Goal: Entertainment & Leisure: Browse casually

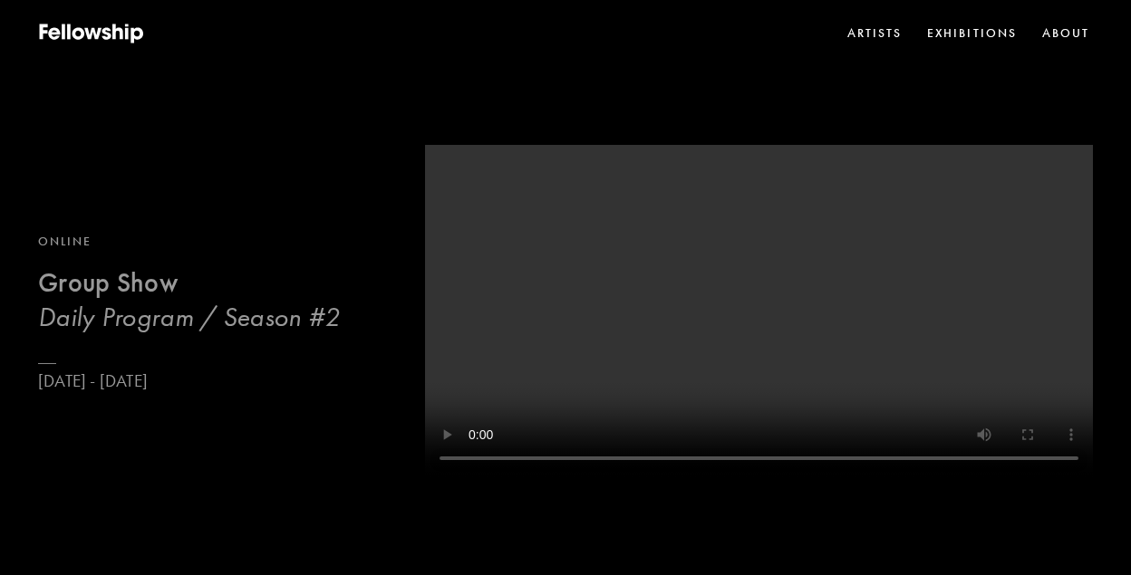
click at [188, 311] on h3 "Daily Program / Season #2" at bounding box center [189, 317] width 302 height 34
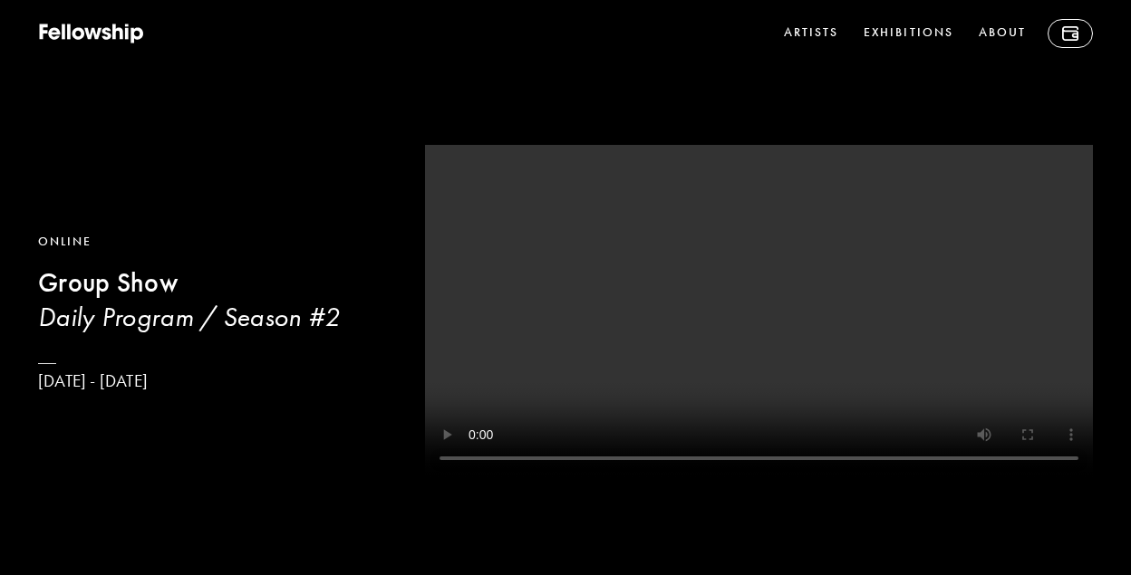
click at [194, 324] on h3 "Daily Program / Season #2" at bounding box center [222, 317] width 369 height 34
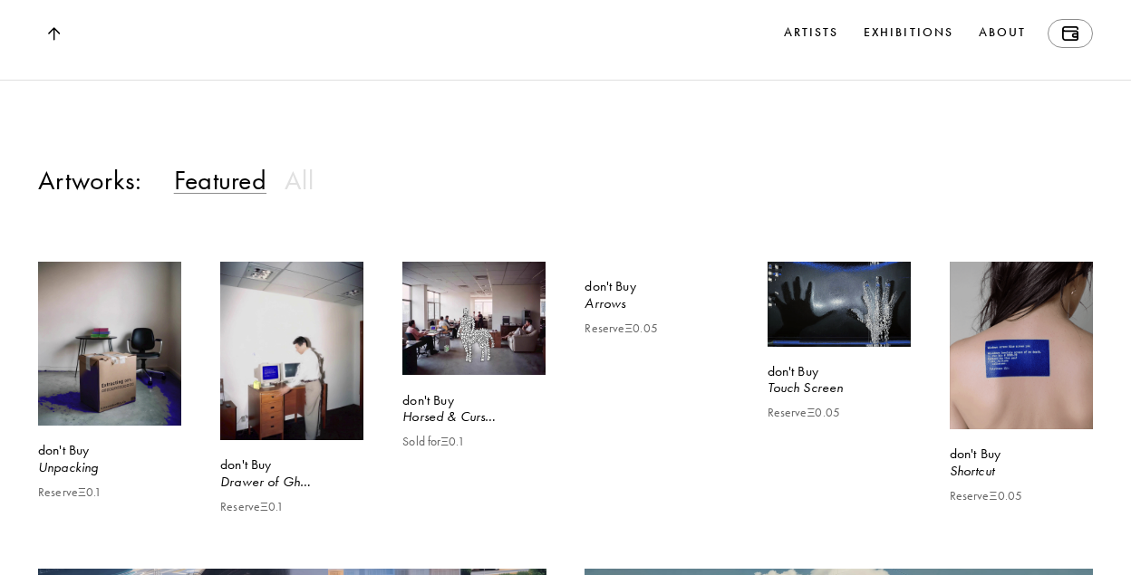
scroll to position [1414, 0]
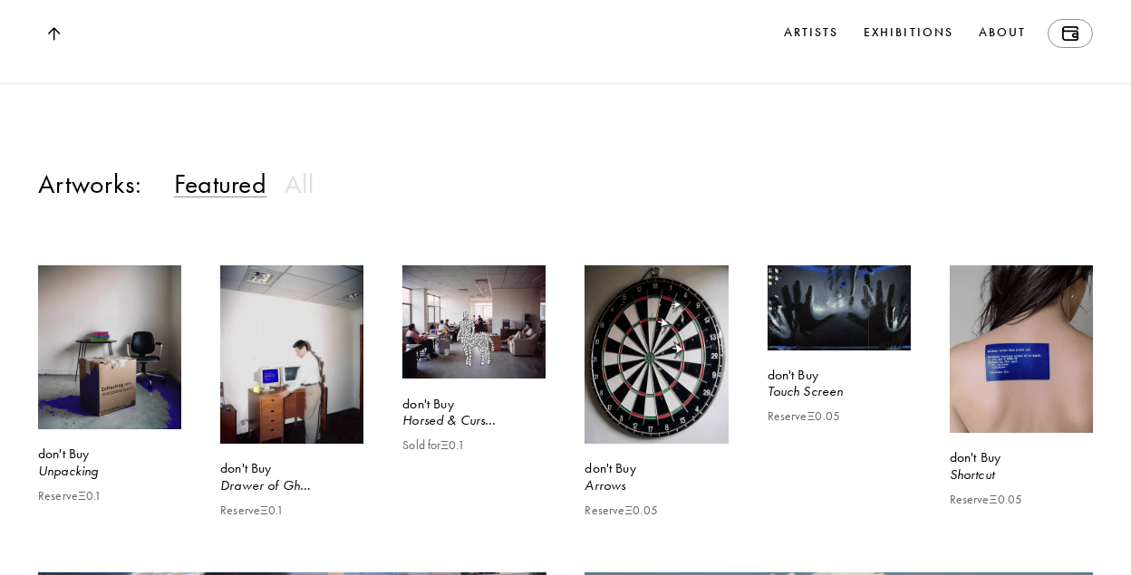
click at [236, 200] on h3 "Featured" at bounding box center [220, 184] width 92 height 34
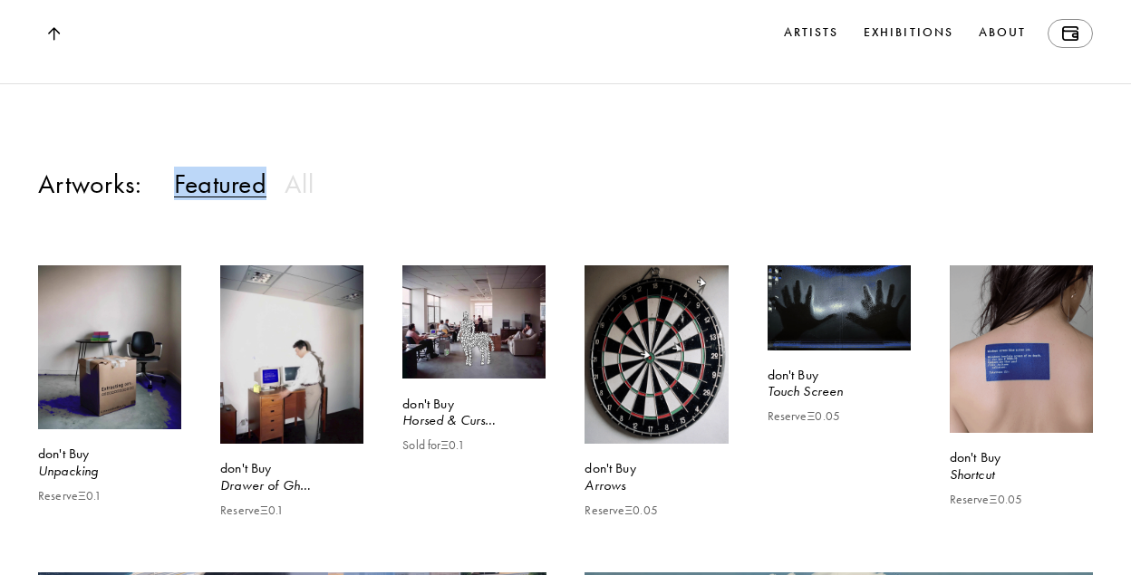
click at [236, 200] on h3 "Featured" at bounding box center [220, 184] width 92 height 34
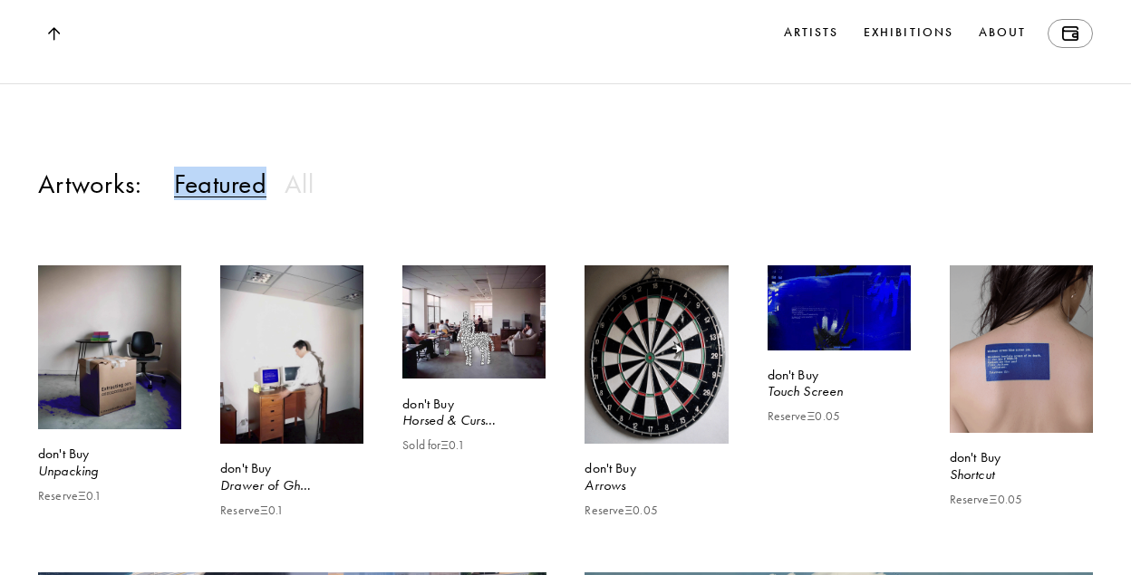
click at [236, 200] on h3 "Featured" at bounding box center [220, 184] width 92 height 34
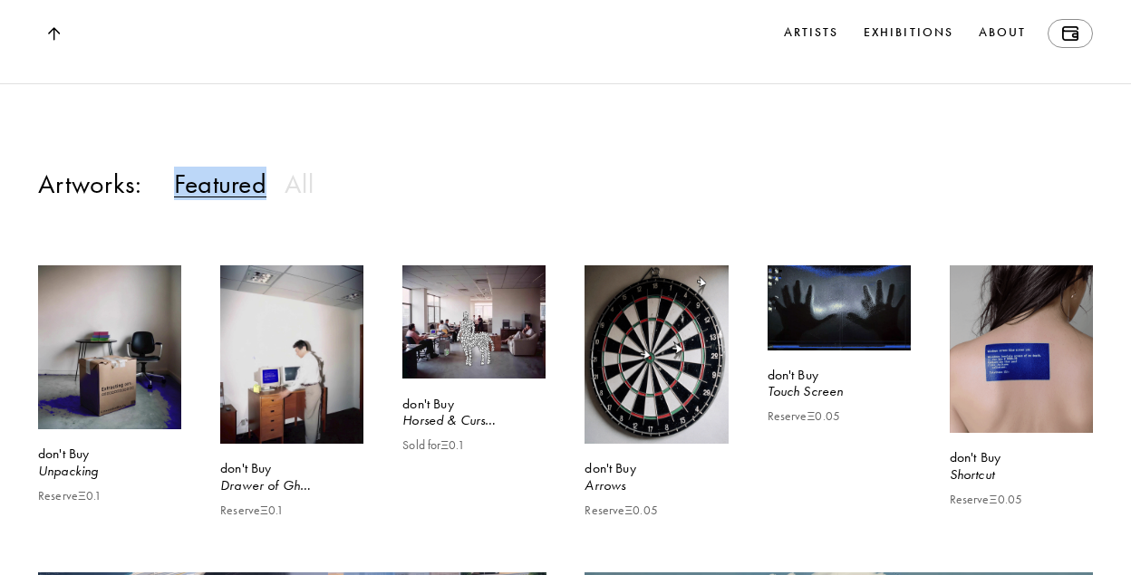
click at [236, 200] on h3 "Featured" at bounding box center [220, 184] width 92 height 34
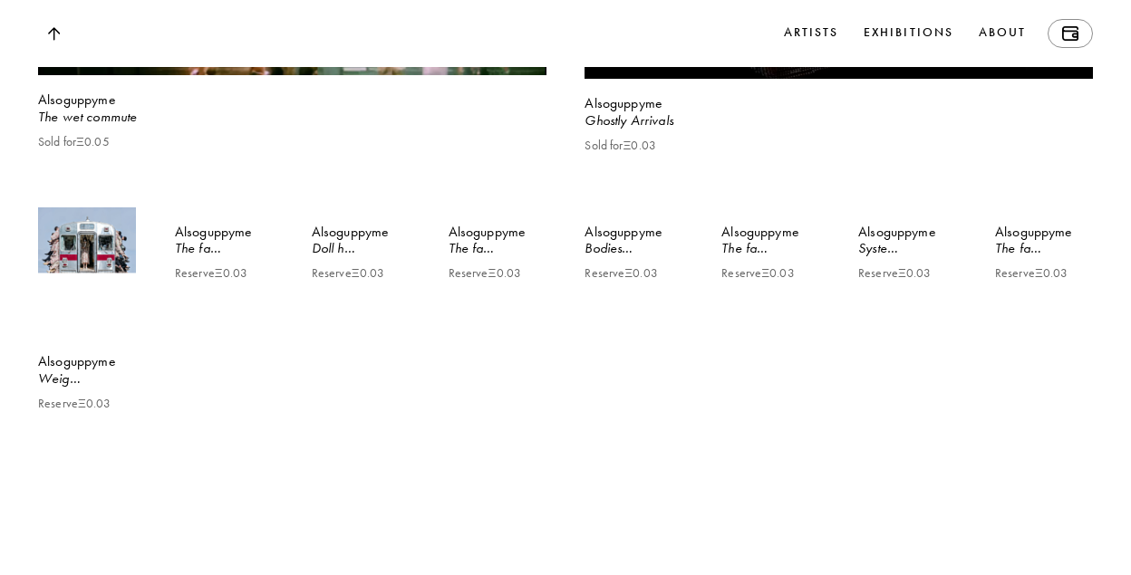
scroll to position [6414, 0]
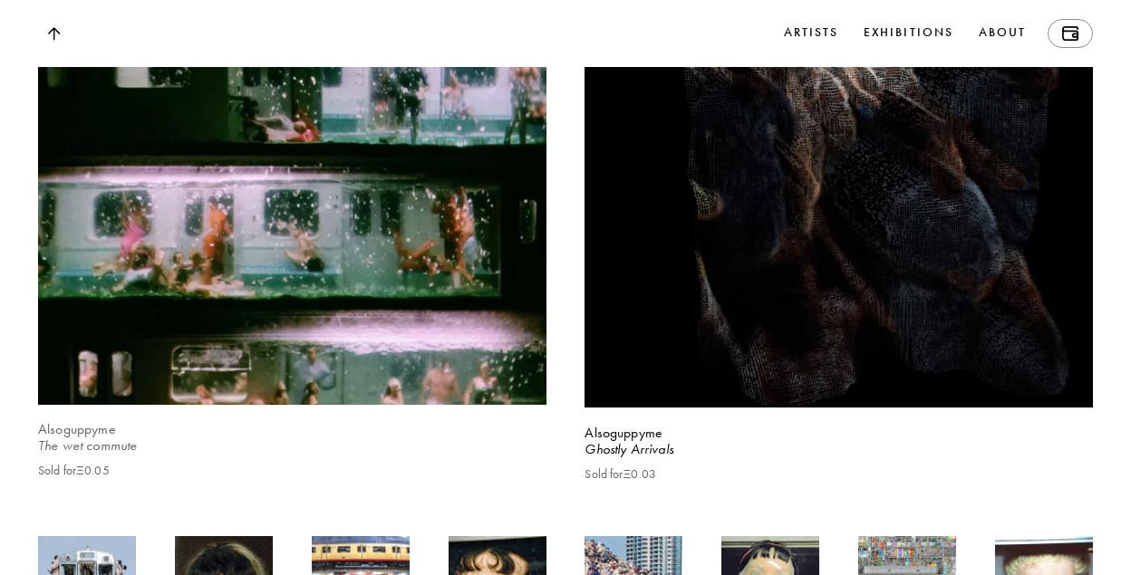
click at [269, 328] on video at bounding box center [292, 68] width 523 height 694
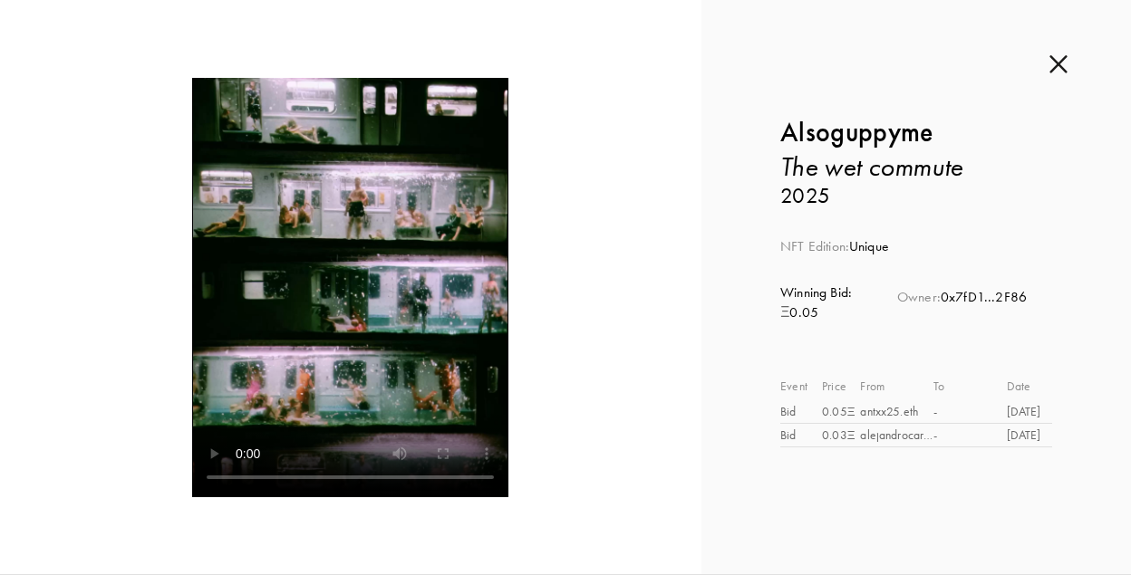
click at [1063, 65] on img at bounding box center [1058, 64] width 18 height 20
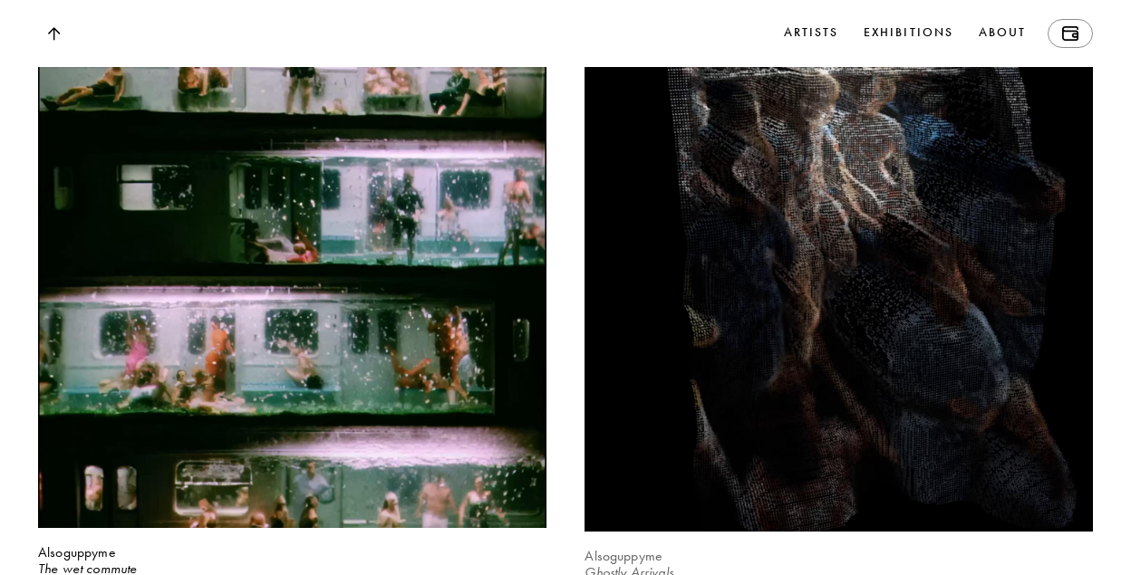
scroll to position [6282, 0]
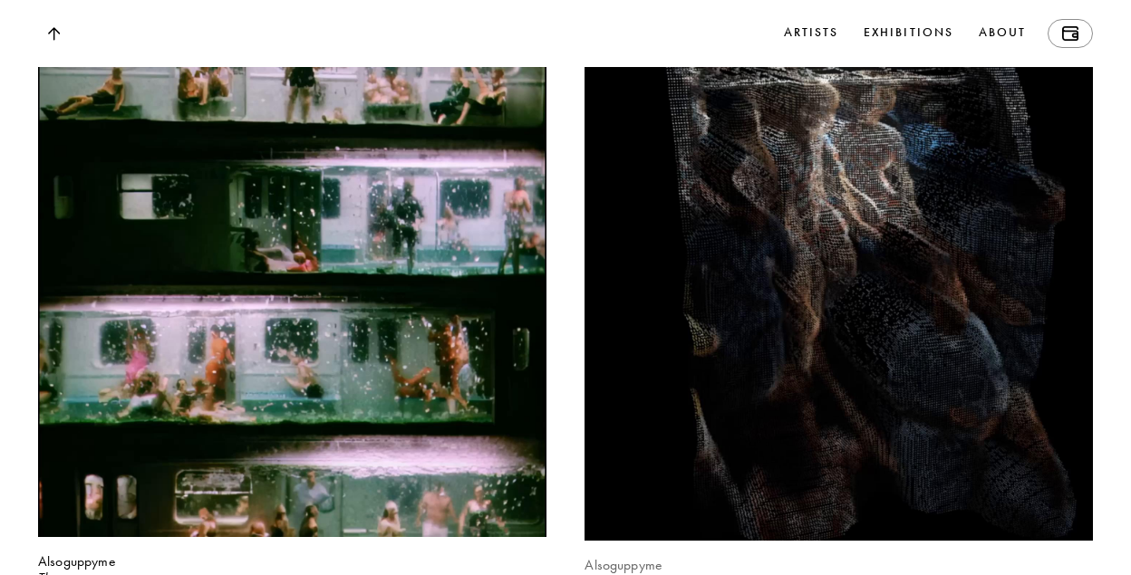
click at [698, 265] on video at bounding box center [838, 202] width 523 height 698
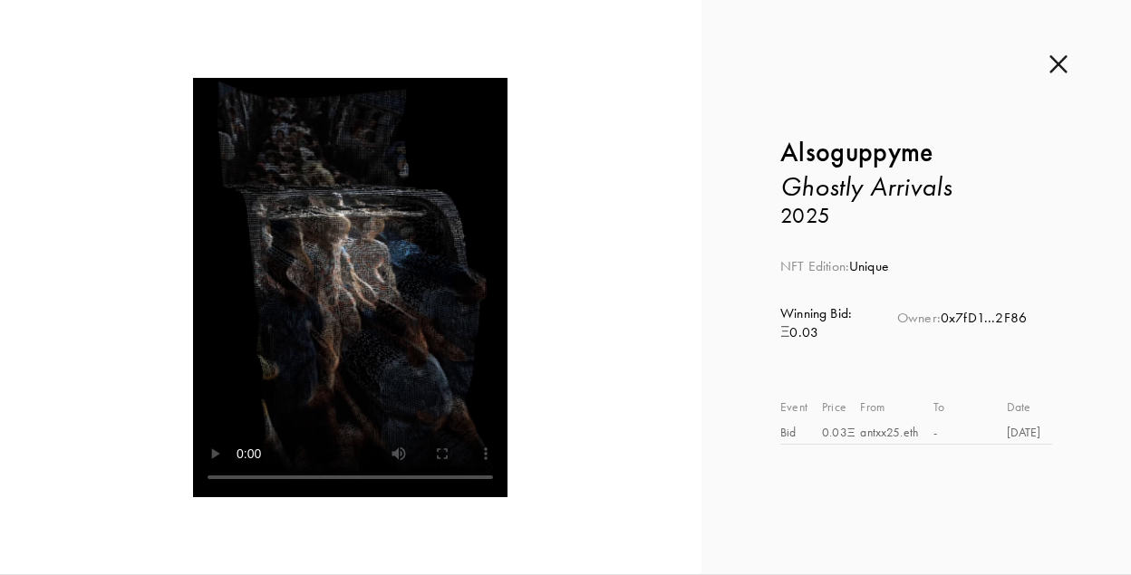
click at [1059, 54] on img at bounding box center [1058, 64] width 18 height 20
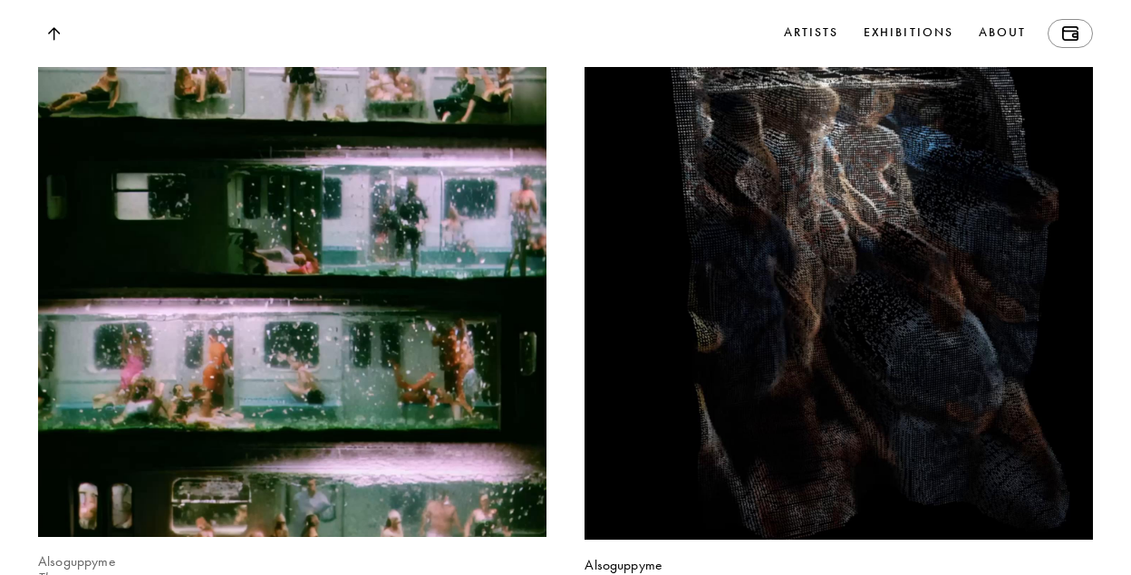
click at [420, 291] on video at bounding box center [292, 200] width 523 height 694
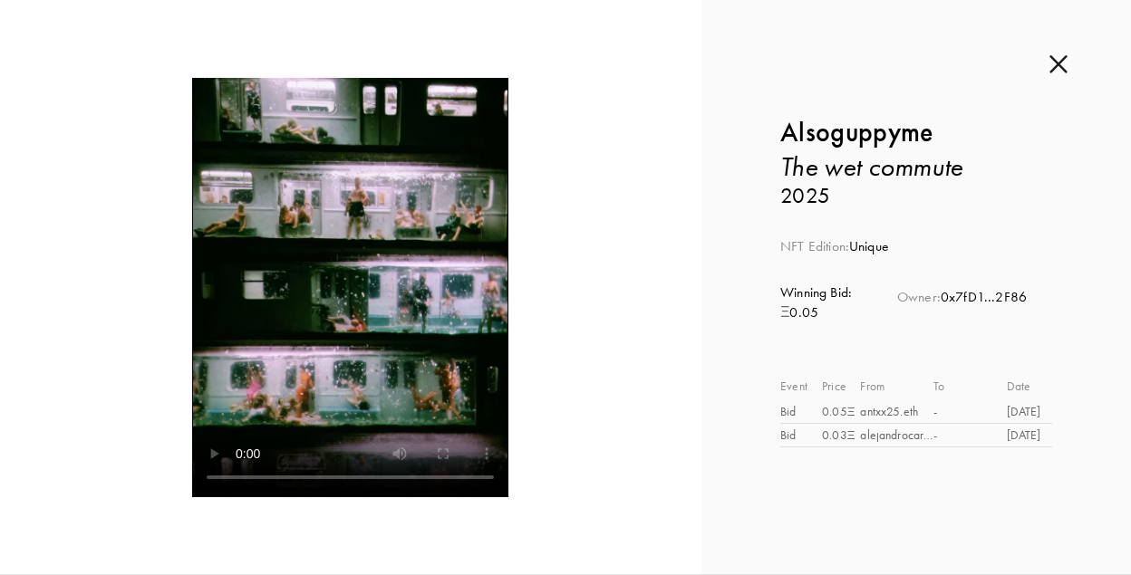
click at [848, 135] on b "Alsoguppyme" at bounding box center [856, 132] width 152 height 33
click at [1064, 62] on img at bounding box center [1058, 64] width 18 height 20
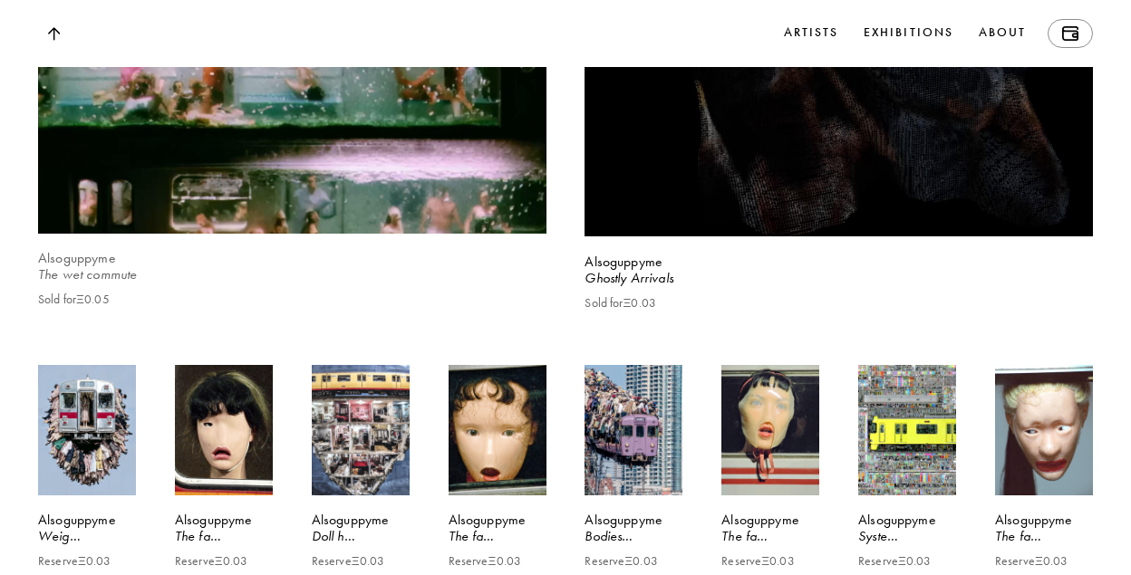
scroll to position [6589, 0]
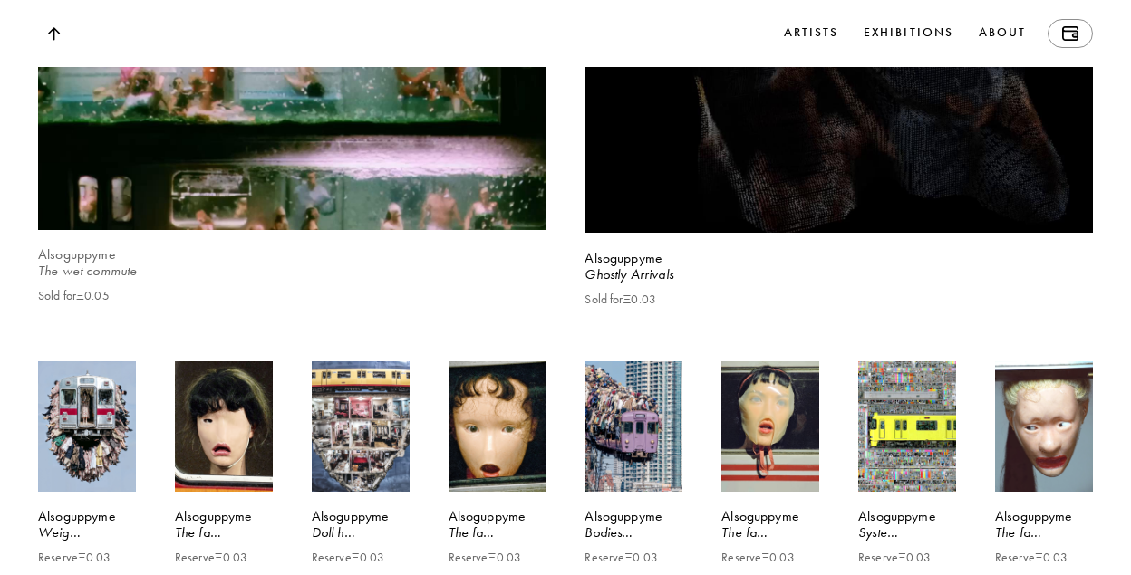
click at [99, 263] on b "Alsoguppyme" at bounding box center [77, 254] width 78 height 16
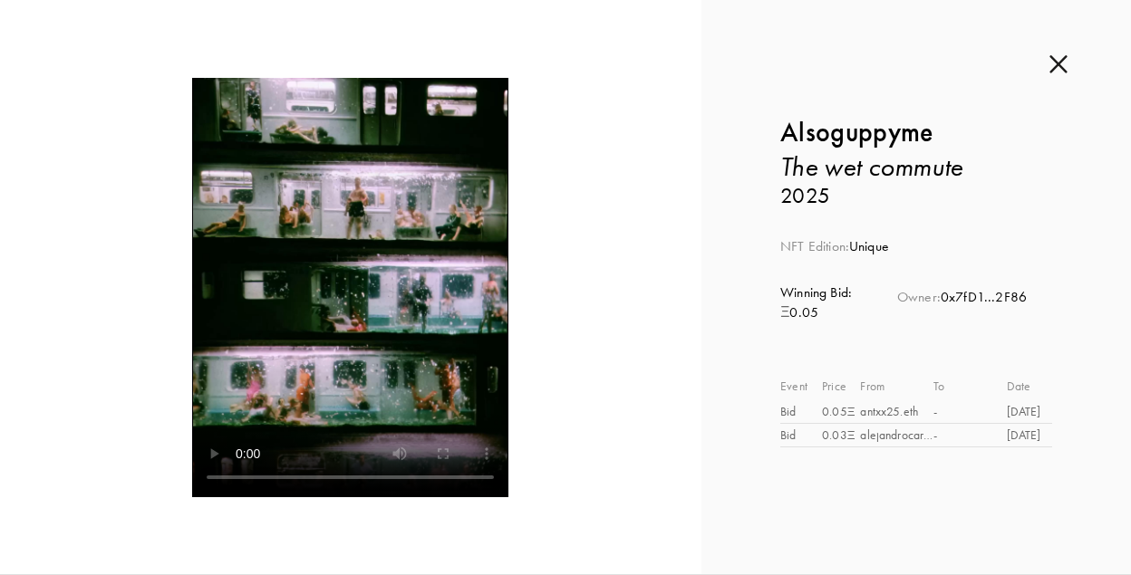
click at [878, 149] on h1 "Alsoguppyme" at bounding box center [915, 132] width 271 height 34
click at [882, 132] on b "Alsoguppyme" at bounding box center [856, 132] width 152 height 33
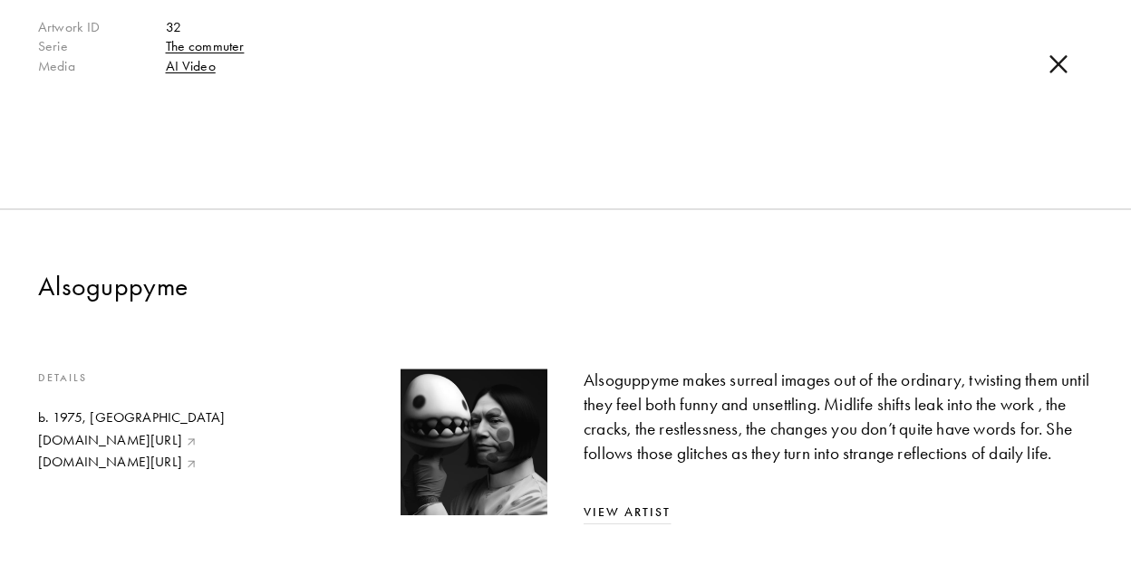
scroll to position [799, 0]
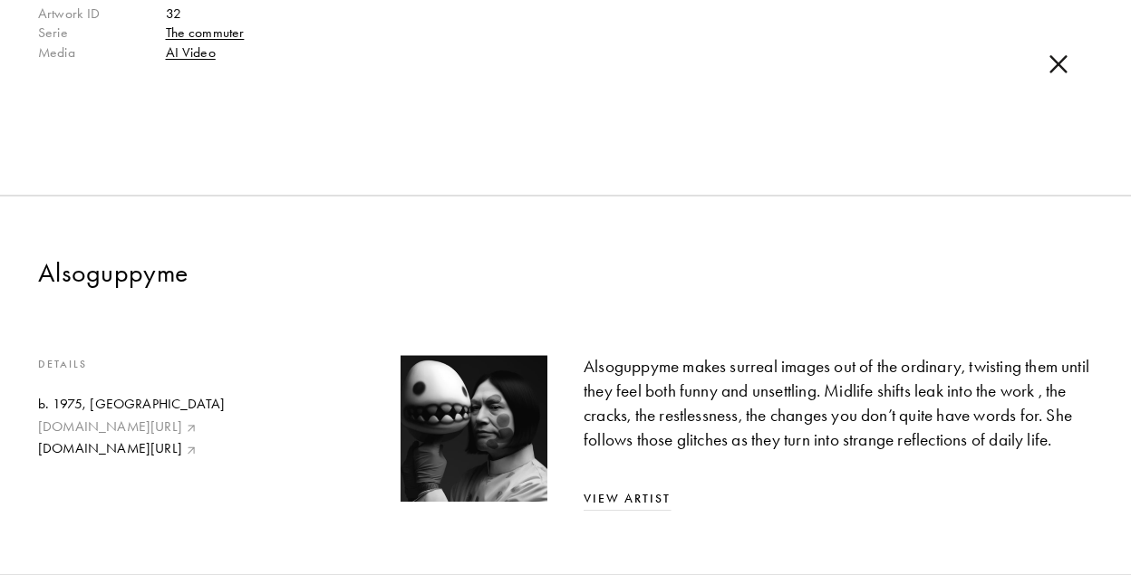
click at [135, 426] on link "[DOMAIN_NAME][URL]" at bounding box center [131, 428] width 187 height 20
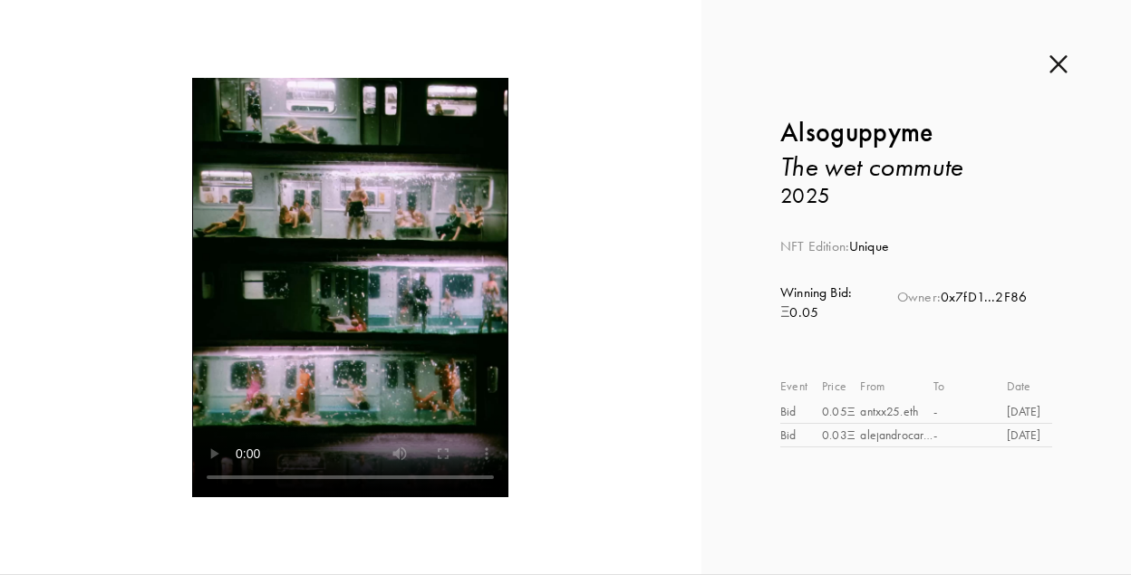
click at [834, 311] on div "Ξ 0.05" at bounding box center [816, 313] width 72 height 20
click at [821, 304] on div "Ξ 0.05" at bounding box center [816, 313] width 72 height 20
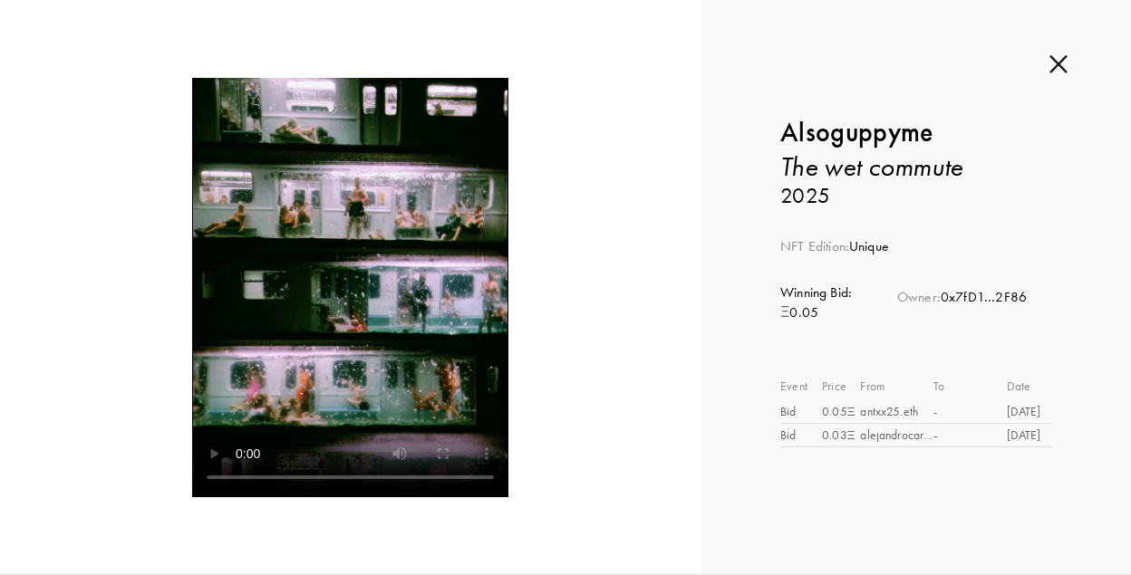
click at [992, 296] on div "Owner: 0x7fD1...2F86" at bounding box center [962, 305] width 130 height 34
click at [900, 412] on div "antxx25.eth" at bounding box center [896, 411] width 73 height 19
click at [931, 249] on div "NFT Edition: Unique" at bounding box center [915, 247] width 271 height 20
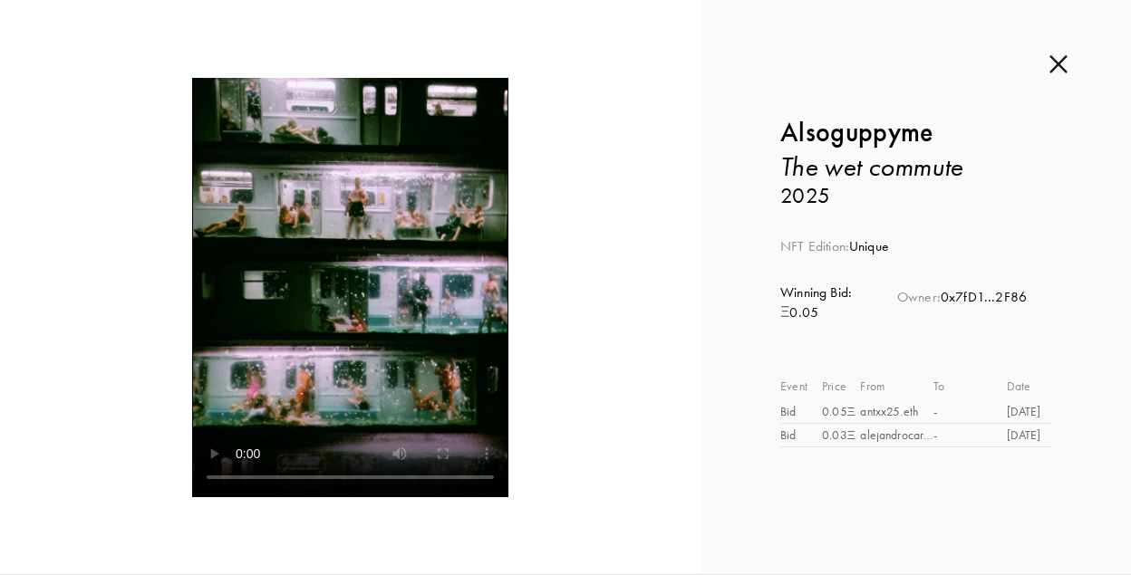
click at [977, 304] on div "Owner: 0x7fD1...2F86" at bounding box center [962, 305] width 130 height 34
click at [1062, 56] on img at bounding box center [1058, 64] width 18 height 20
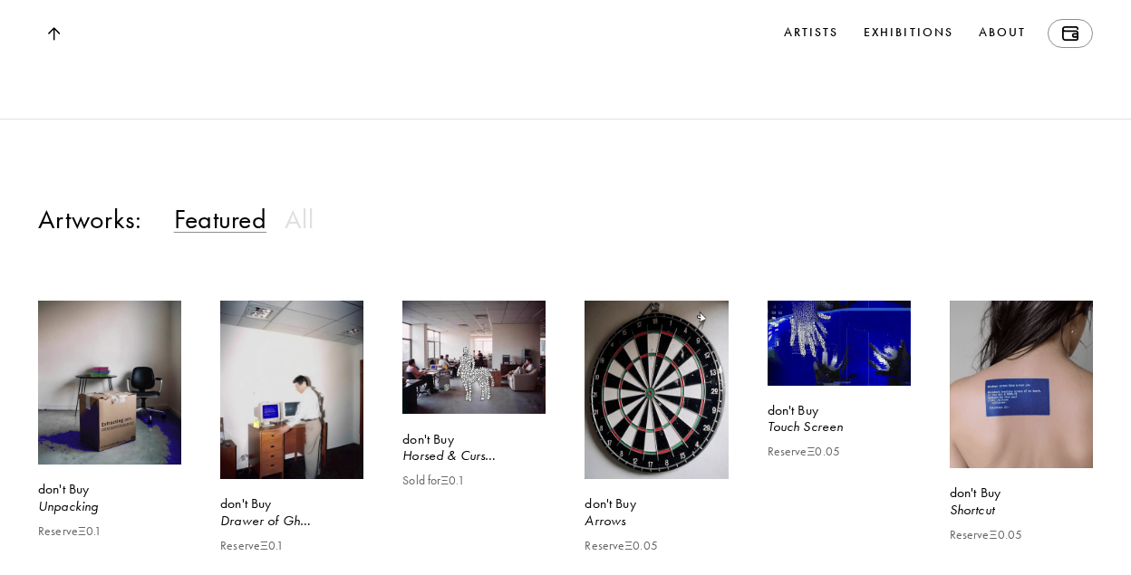
scroll to position [1457, 0]
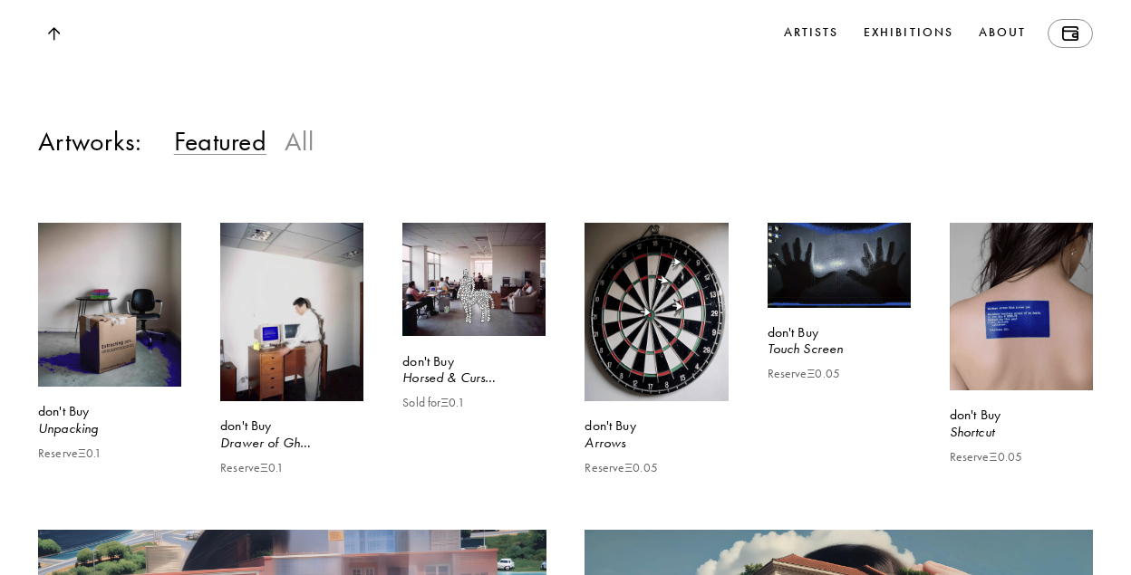
click at [301, 158] on h3 "All" at bounding box center [298, 141] width 29 height 34
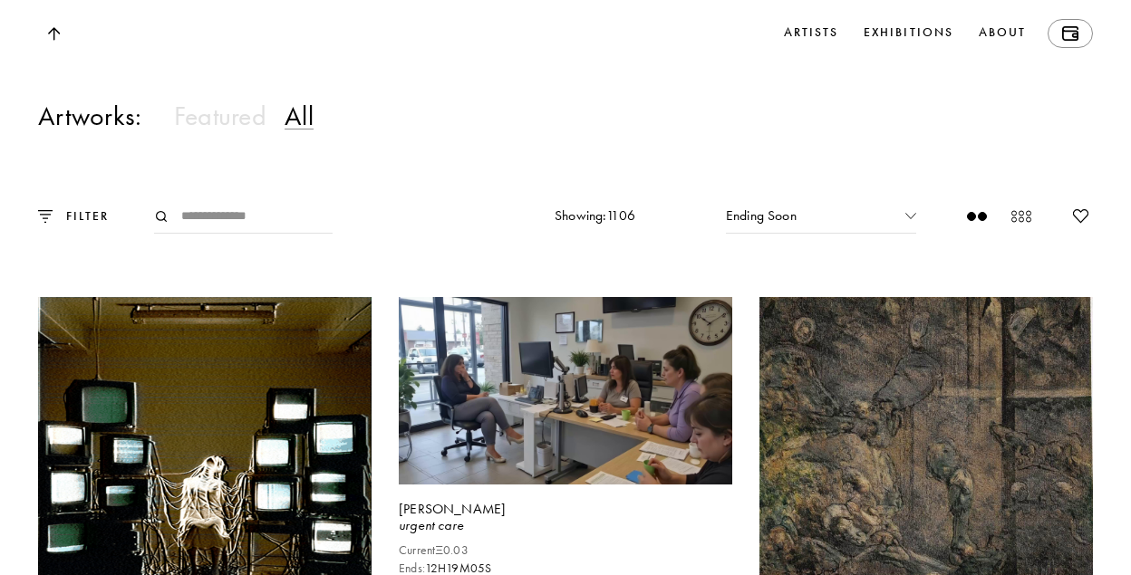
scroll to position [1483, 0]
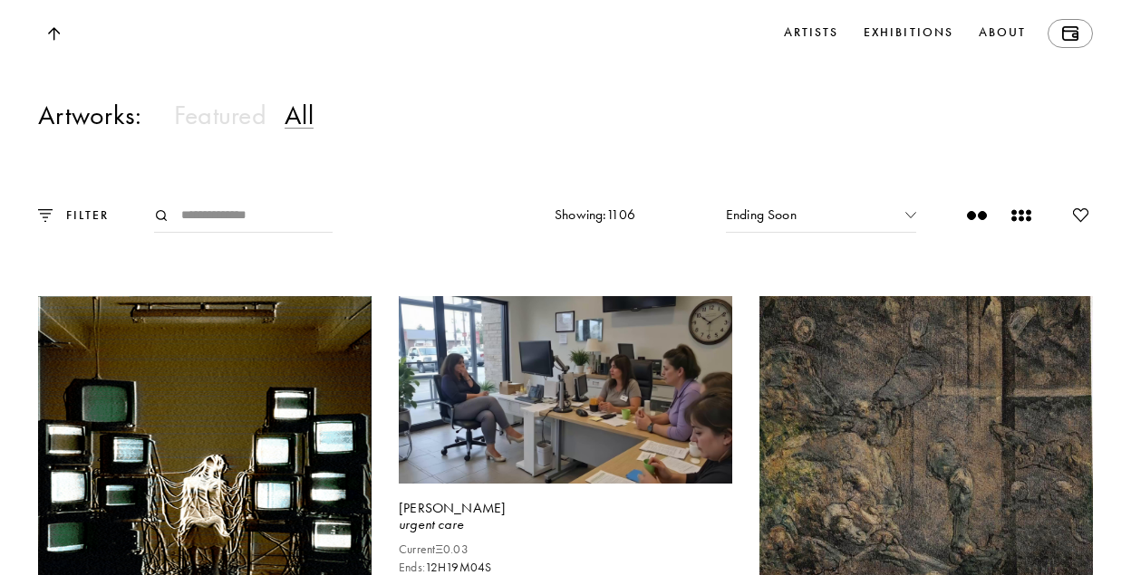
click at [1028, 221] on circle at bounding box center [1027, 219] width 5 height 5
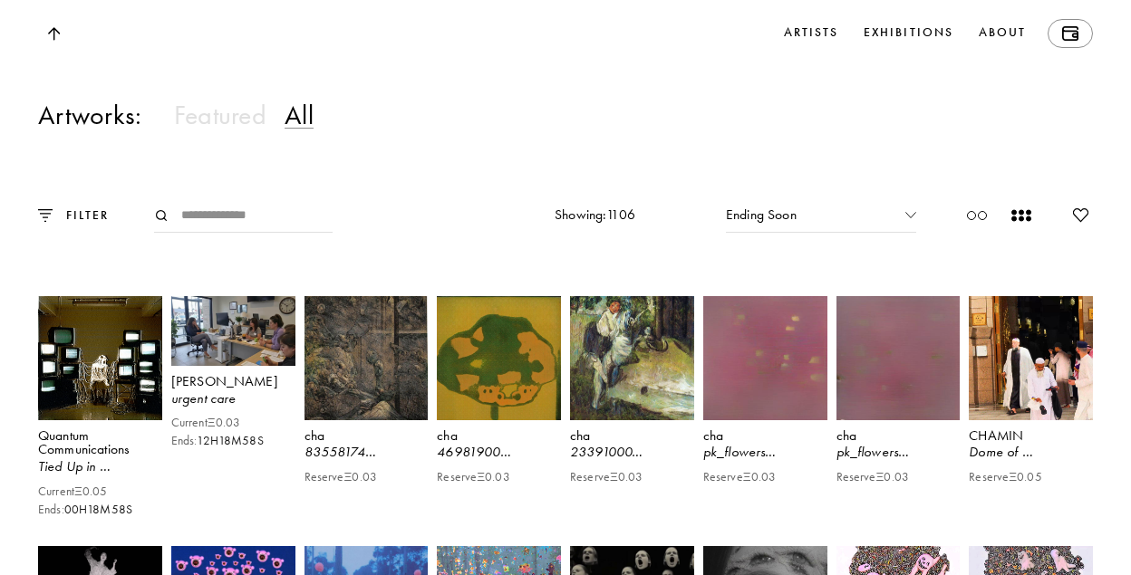
click at [786, 233] on div "Ending Soon" at bounding box center [821, 215] width 190 height 34
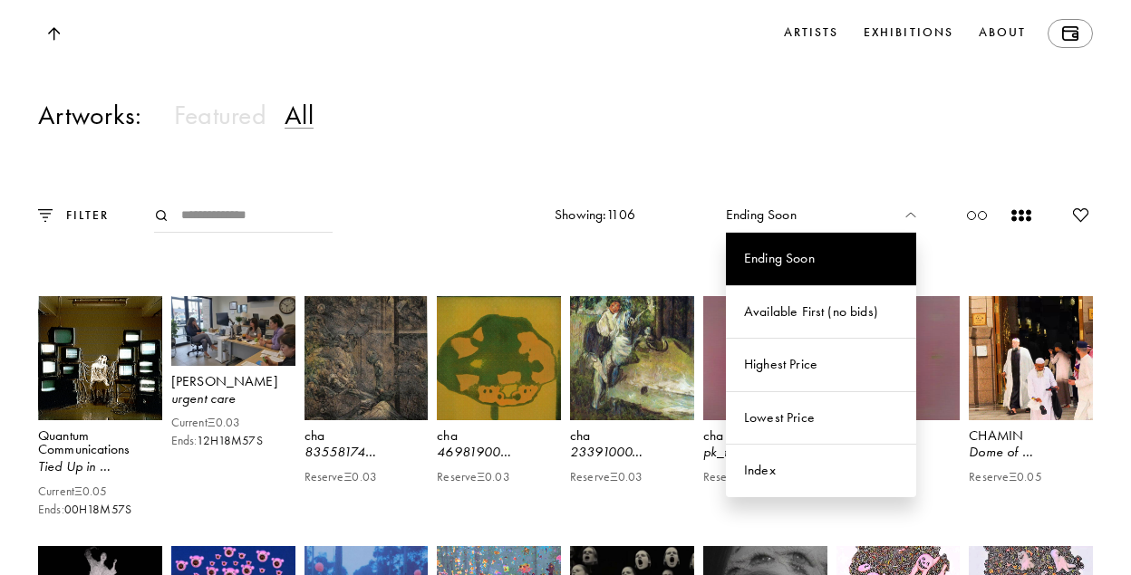
click at [760, 141] on div "Artworks: Featured All" at bounding box center [565, 124] width 1131 height 52
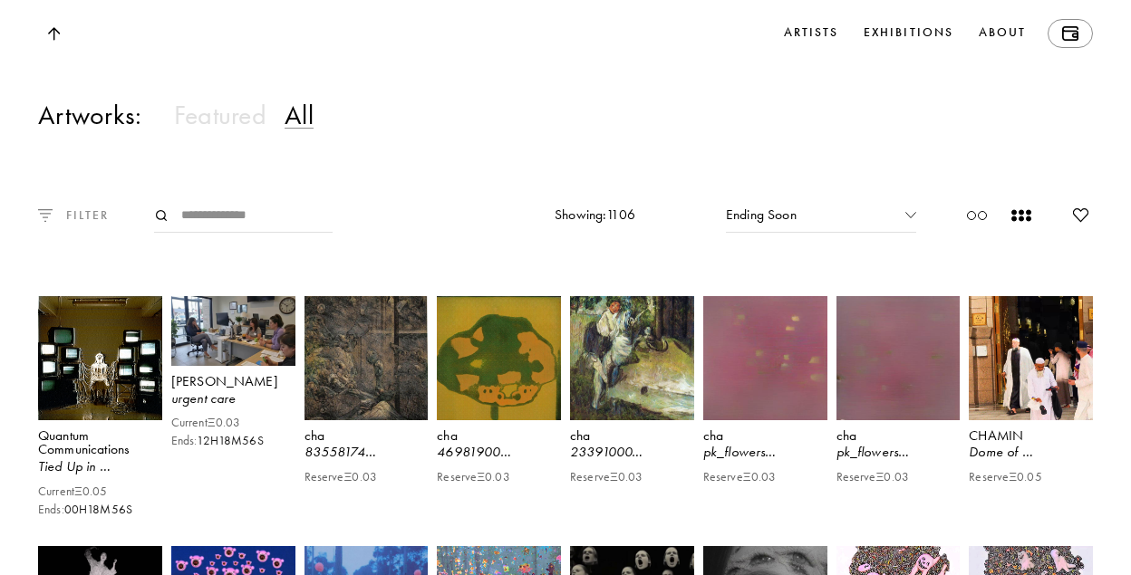
click at [72, 225] on p "FILTER" at bounding box center [81, 215] width 56 height 19
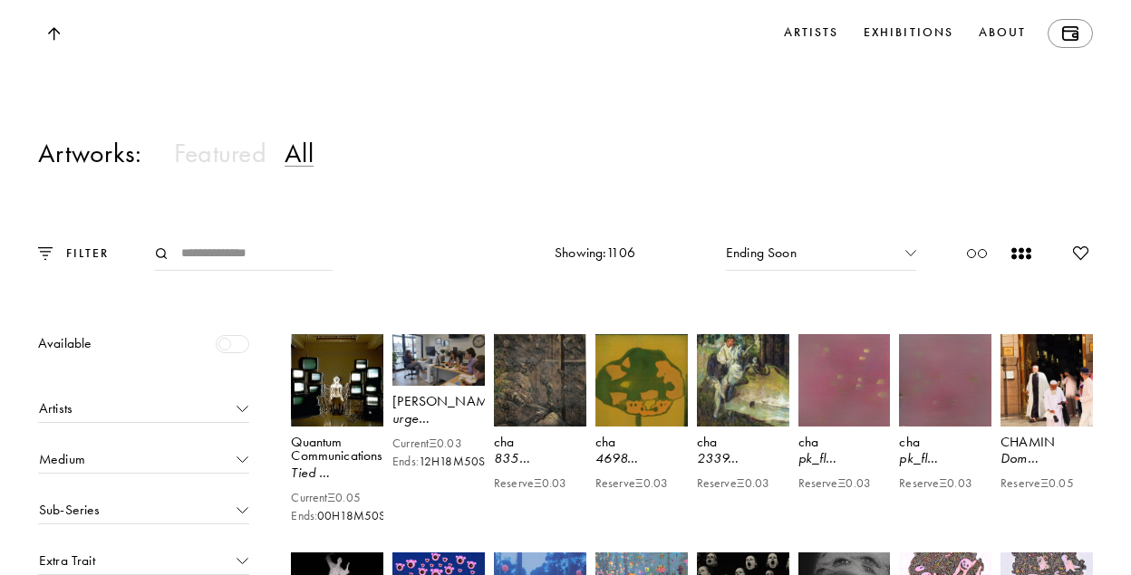
scroll to position [1441, 0]
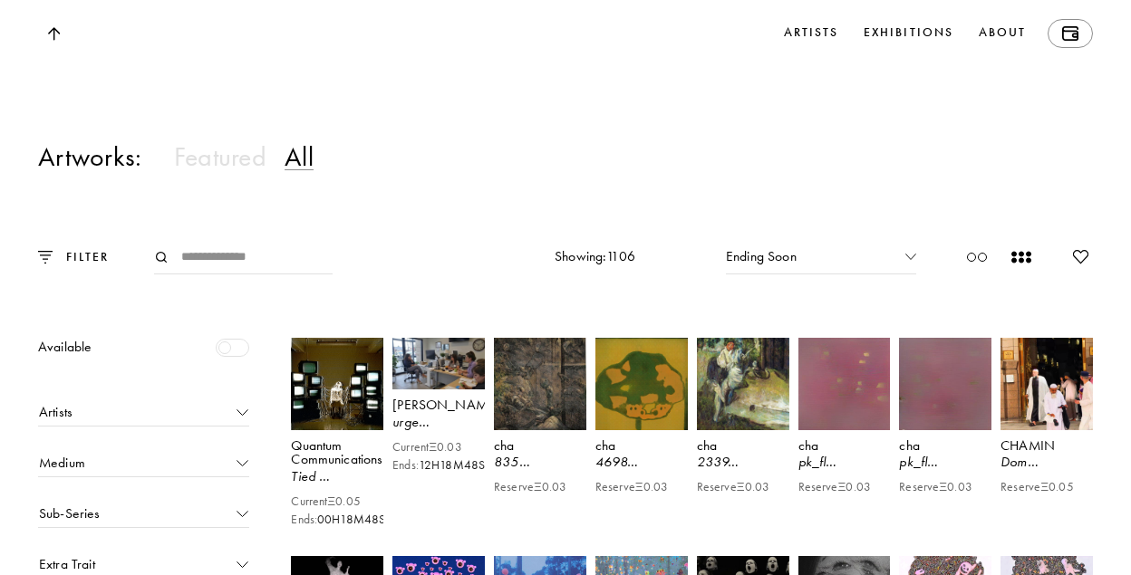
click at [887, 274] on div "Ending Soon" at bounding box center [821, 257] width 190 height 34
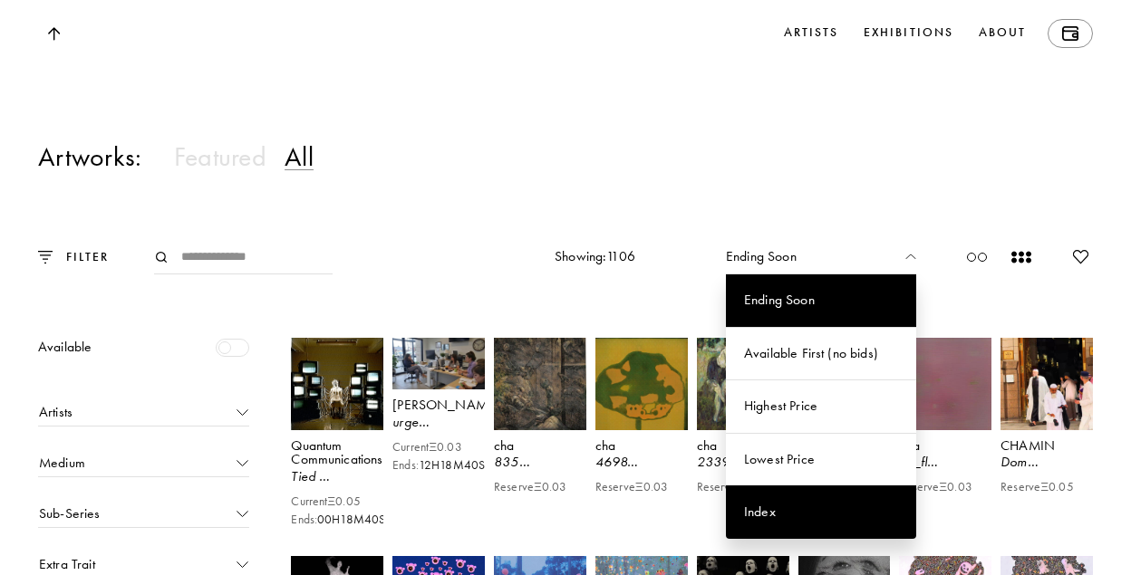
click at [826, 524] on div "Index" at bounding box center [821, 512] width 190 height 53
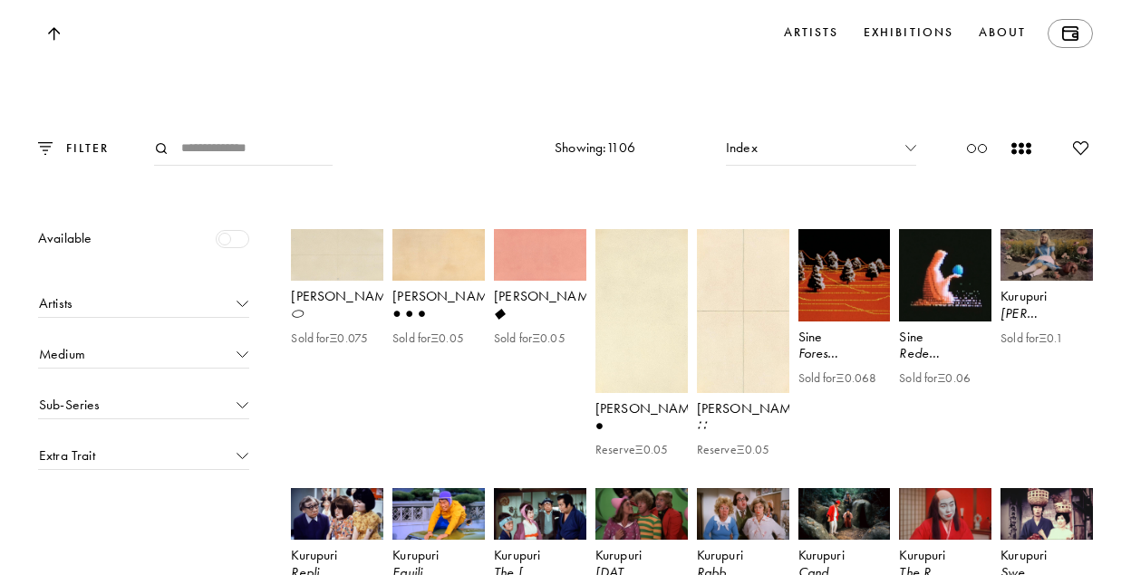
scroll to position [1561, 0]
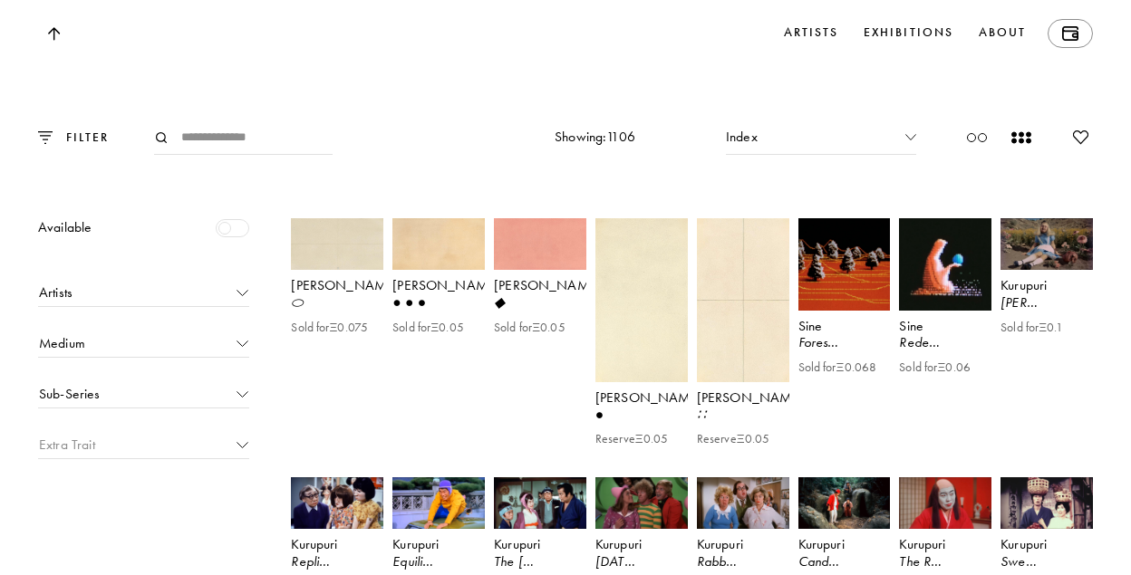
click at [193, 459] on div "Extra Trait" at bounding box center [143, 448] width 209 height 24
click at [1079, 144] on icon at bounding box center [1080, 137] width 14 height 13
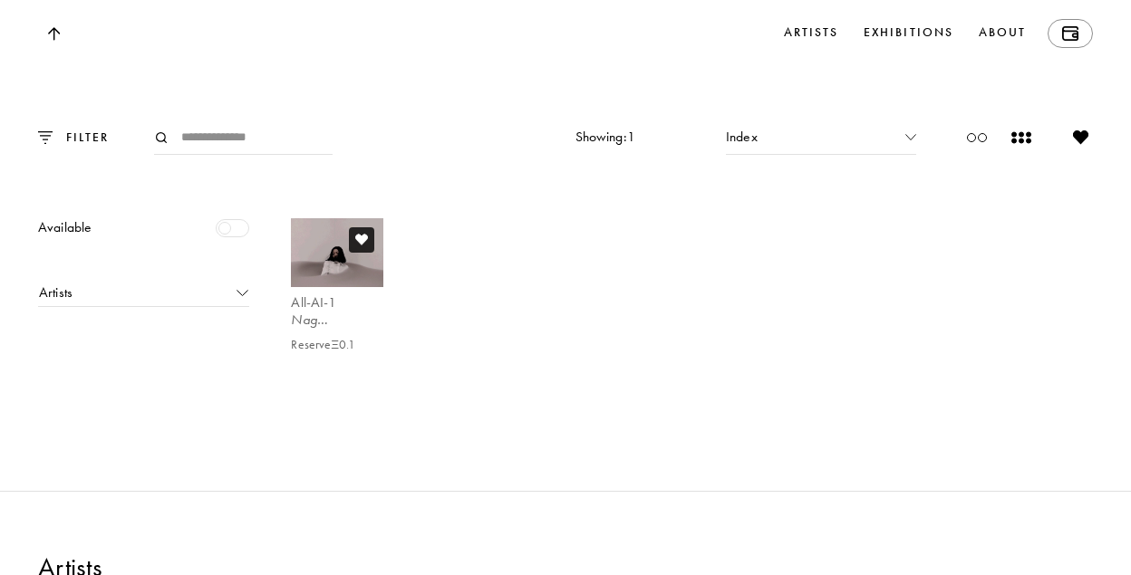
click at [349, 253] on div at bounding box center [361, 239] width 25 height 25
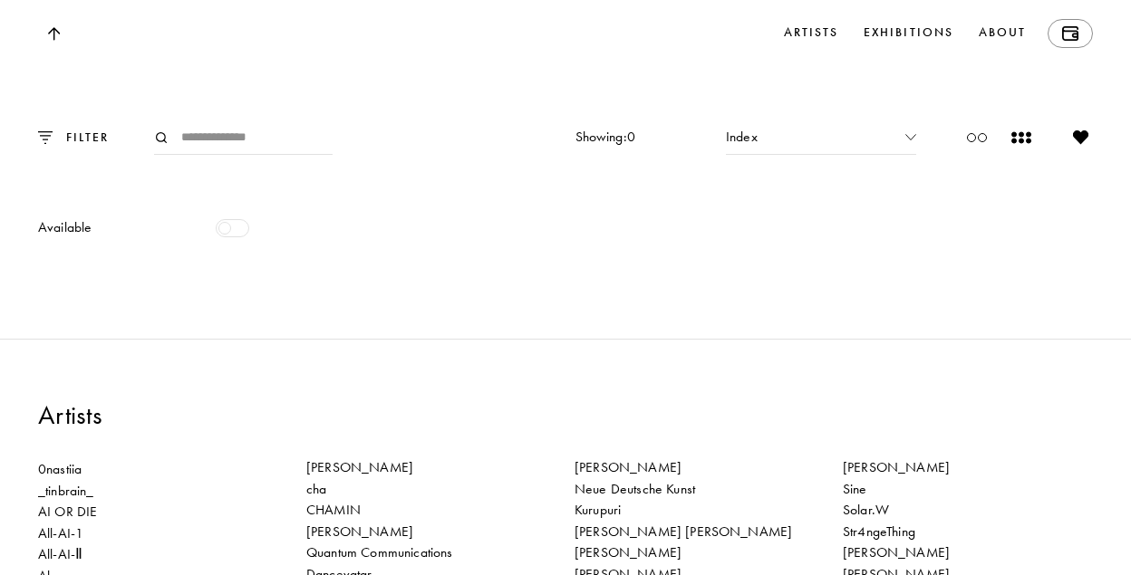
click at [1082, 144] on icon at bounding box center [1080, 137] width 14 height 13
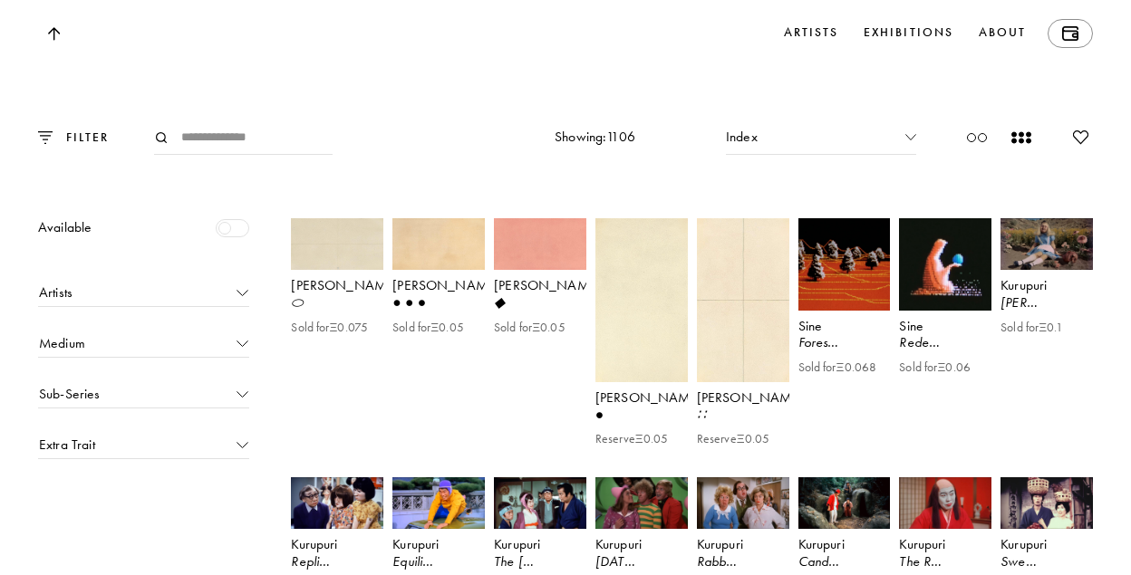
click at [834, 155] on div "Index" at bounding box center [821, 137] width 190 height 34
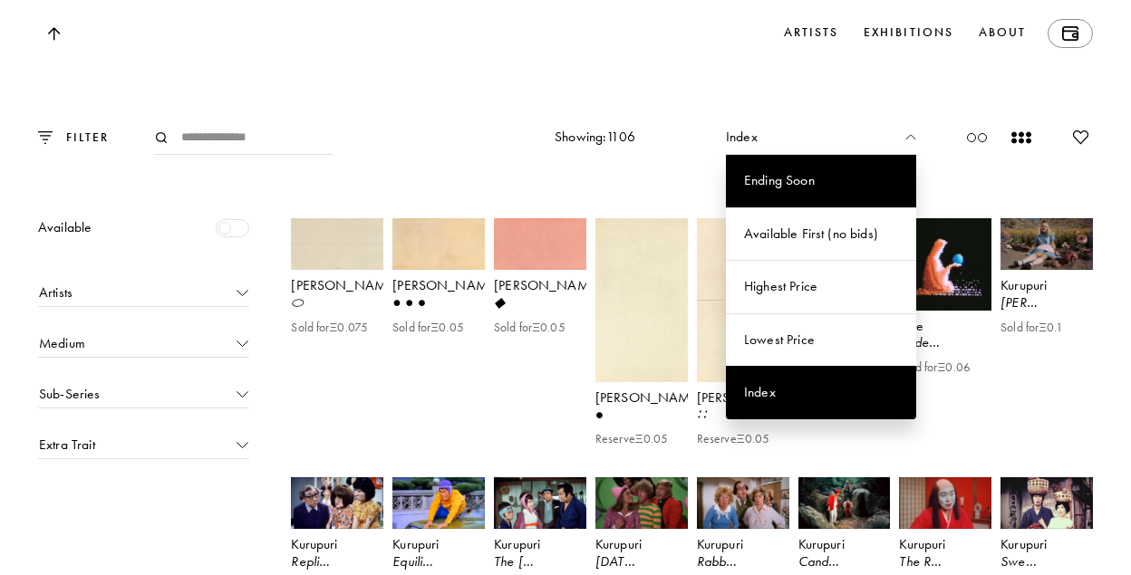
click at [817, 207] on div "Ending Soon" at bounding box center [821, 181] width 190 height 53
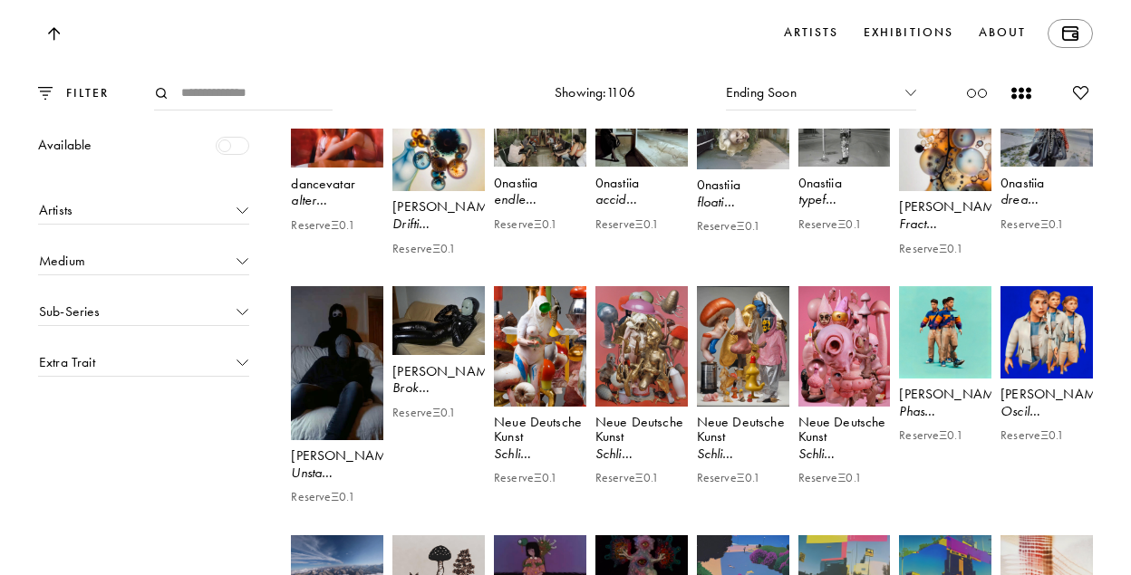
scroll to position [3465, 0]
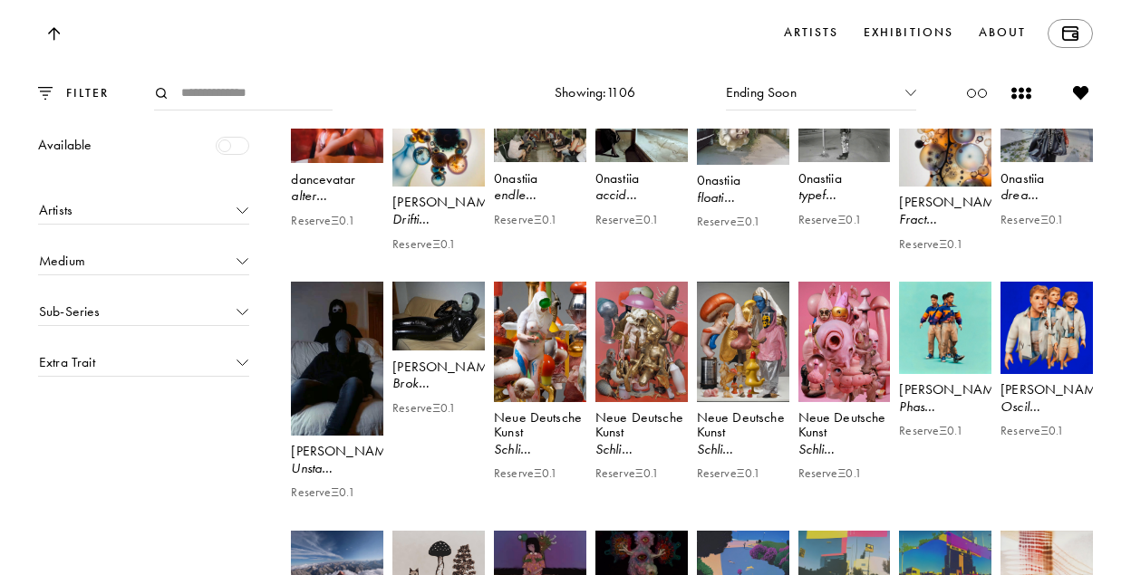
click at [1076, 87] on icon at bounding box center [1080, 93] width 14 height 13
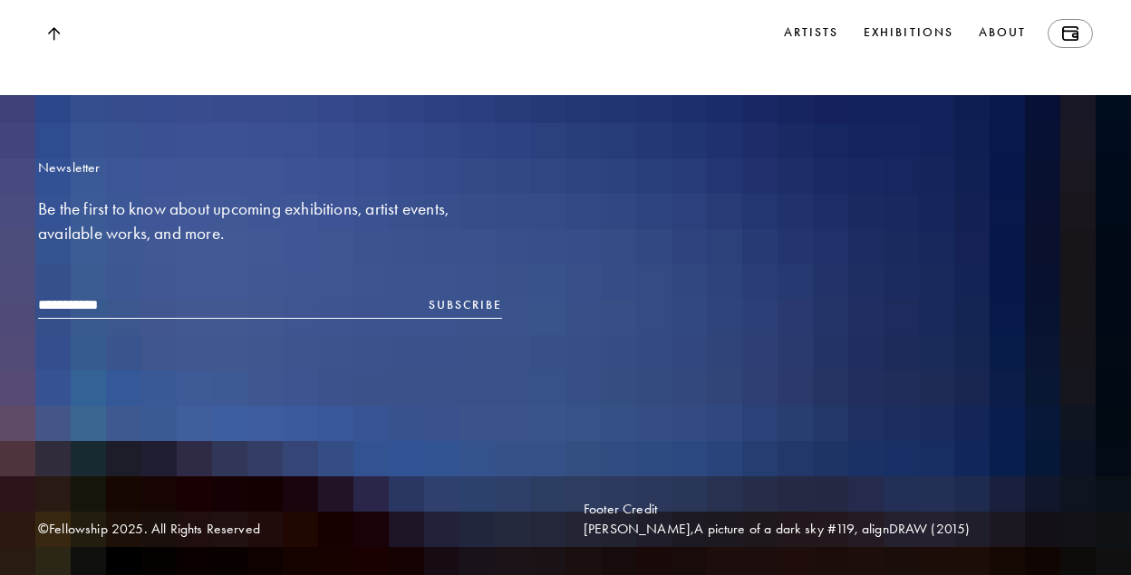
scroll to position [2334, 0]
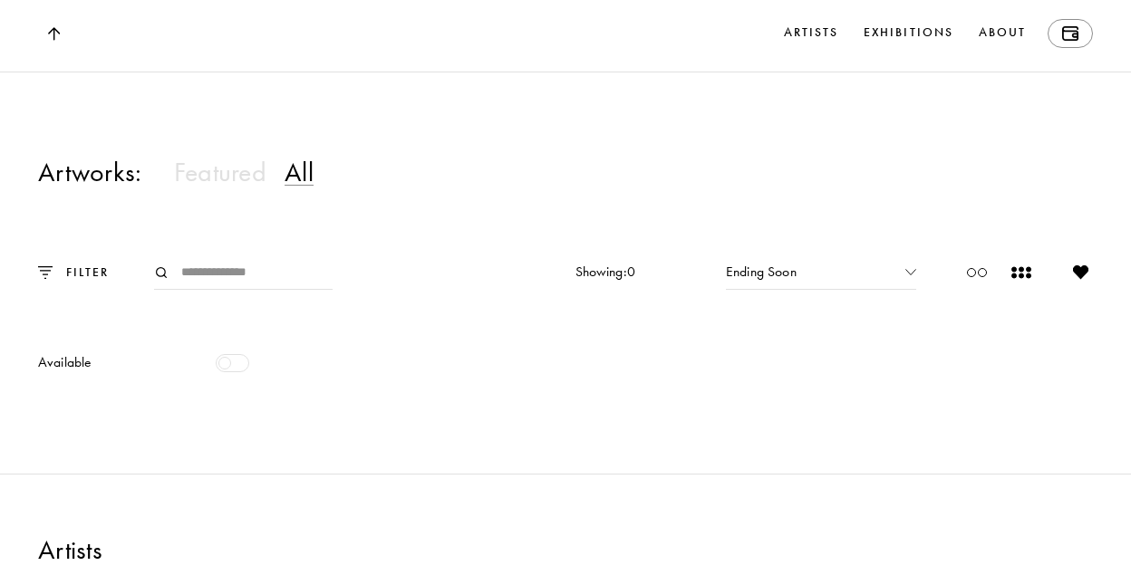
scroll to position [1435, 0]
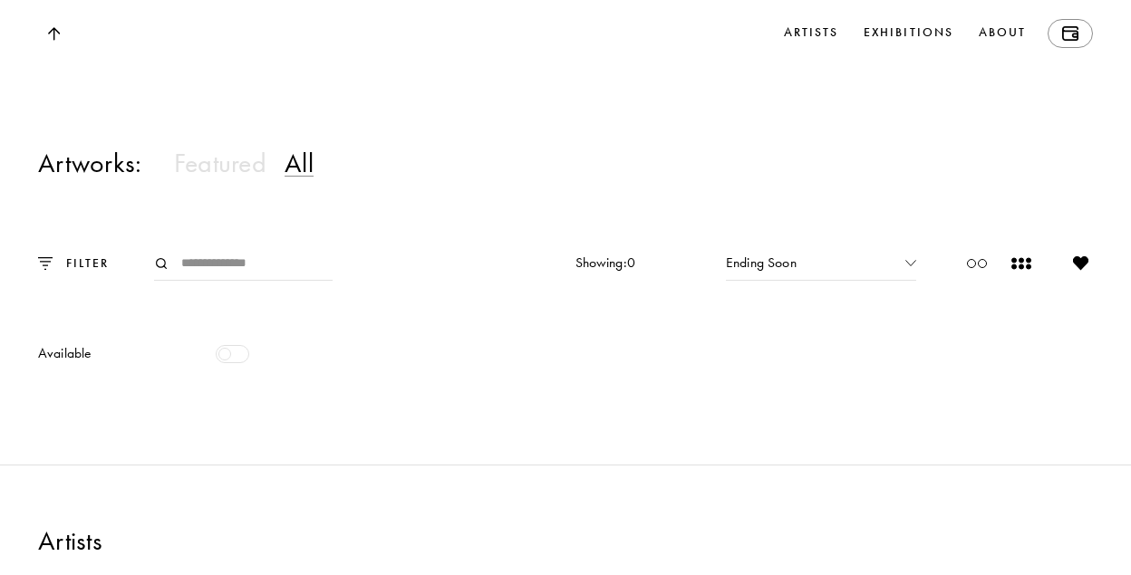
click at [1083, 270] on icon at bounding box center [1080, 263] width 14 height 13
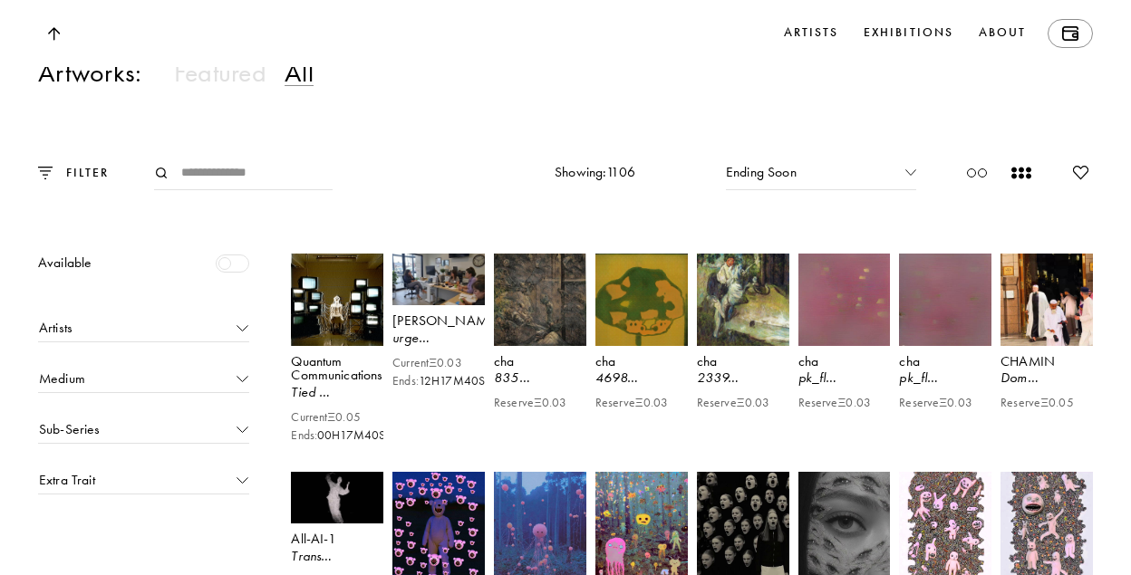
scroll to position [1554, 0]
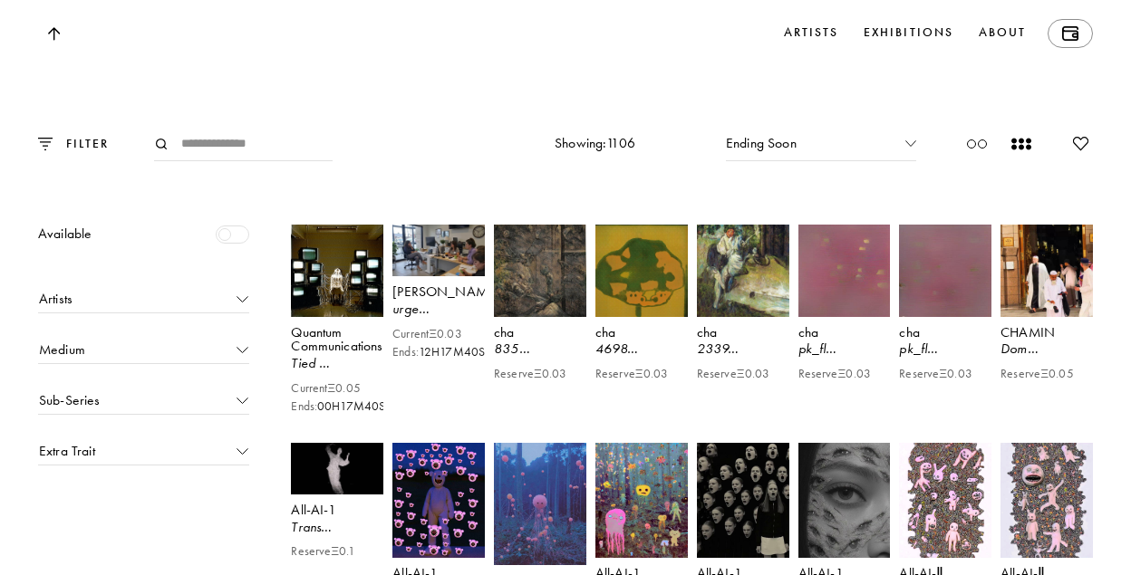
click at [817, 179] on div "FILTER Showing: 1106 Showing: 1106 Ending Soon Ending Soon Available First (no …" at bounding box center [565, 149] width 1054 height 62
click at [817, 161] on div "Ending Soon" at bounding box center [821, 144] width 190 height 34
click at [207, 313] on div "Artists" at bounding box center [143, 302] width 209 height 24
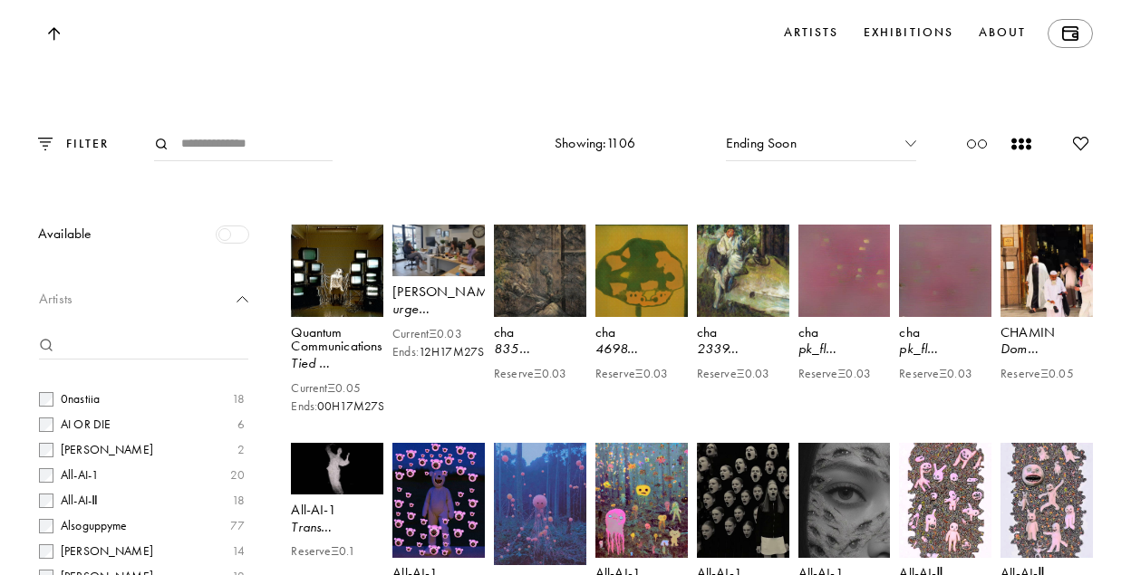
click at [207, 313] on div "Artists" at bounding box center [143, 302] width 209 height 24
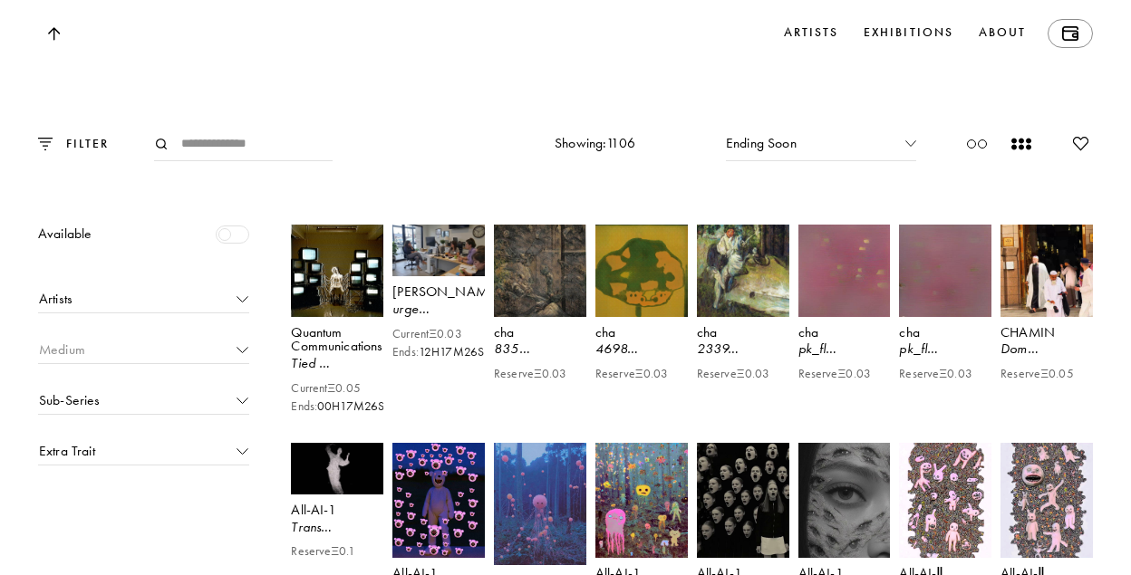
click at [214, 364] on div "Medium" at bounding box center [143, 353] width 209 height 24
click at [214, 415] on div "Sub-Series" at bounding box center [143, 403] width 209 height 24
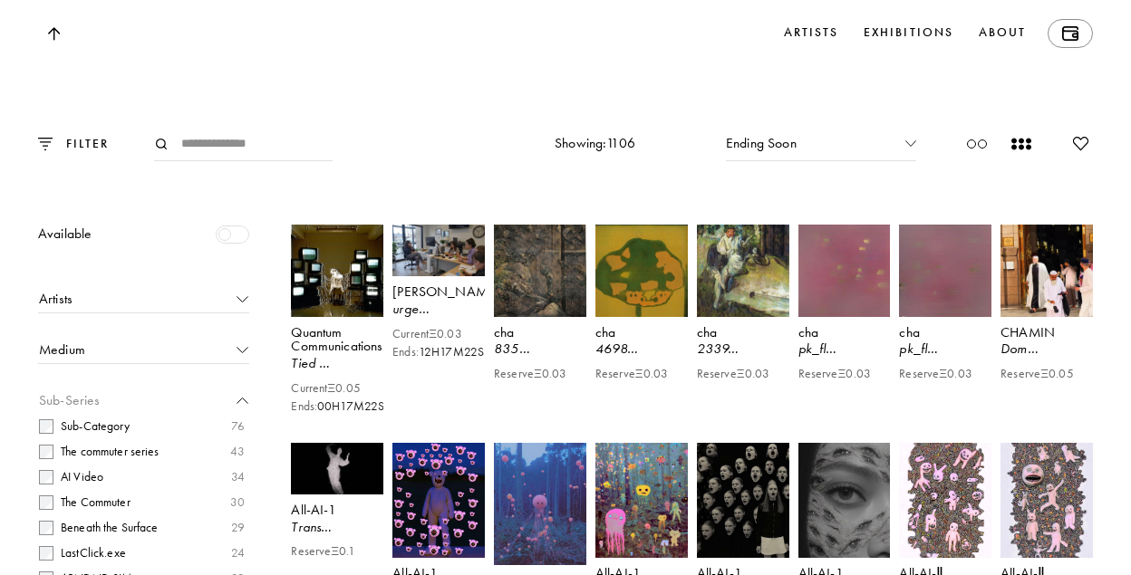
click at [214, 415] on div "Sub-Series" at bounding box center [143, 403] width 209 height 24
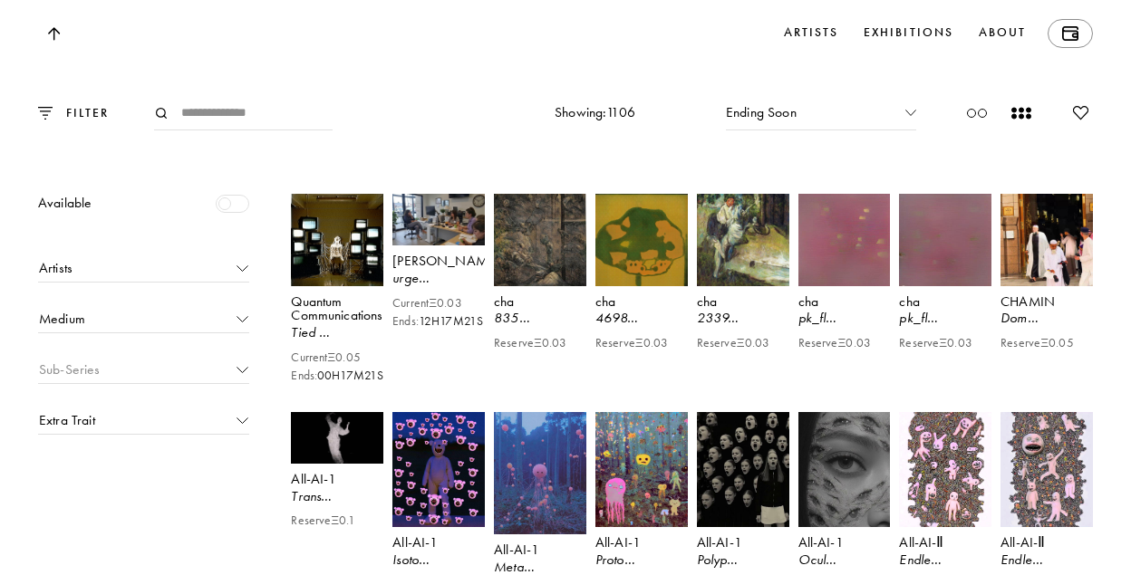
scroll to position [1624, 0]
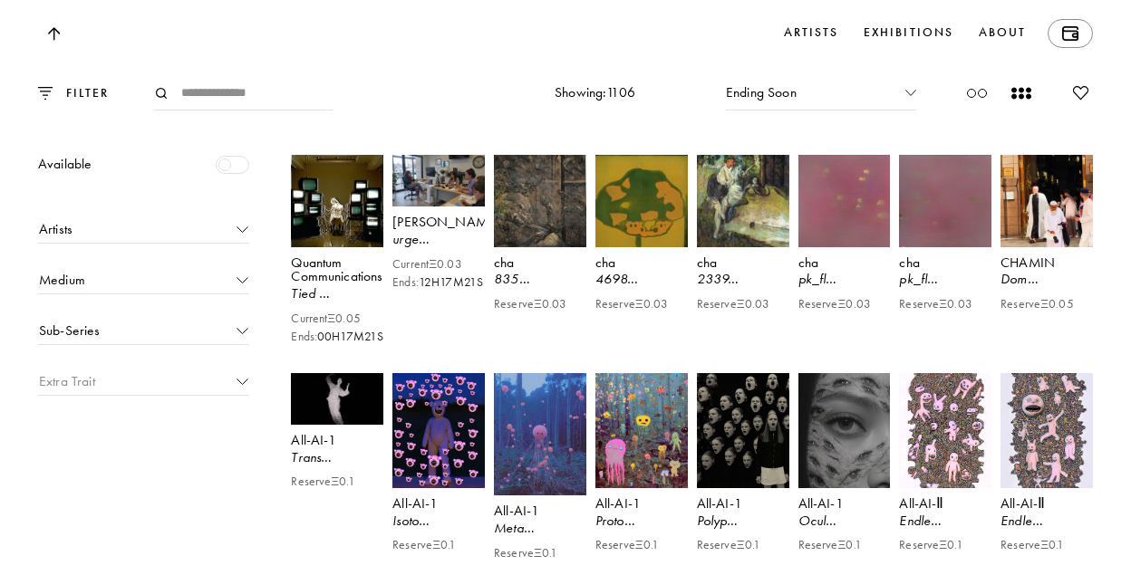
click at [214, 396] on div "Extra Trait" at bounding box center [143, 384] width 209 height 24
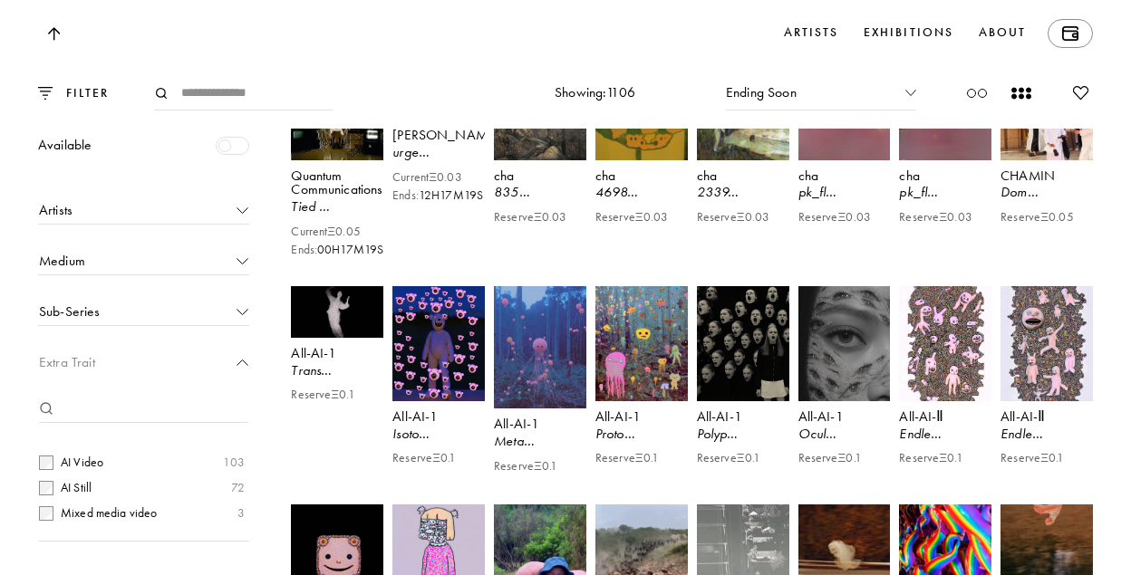
scroll to position [1730, 0]
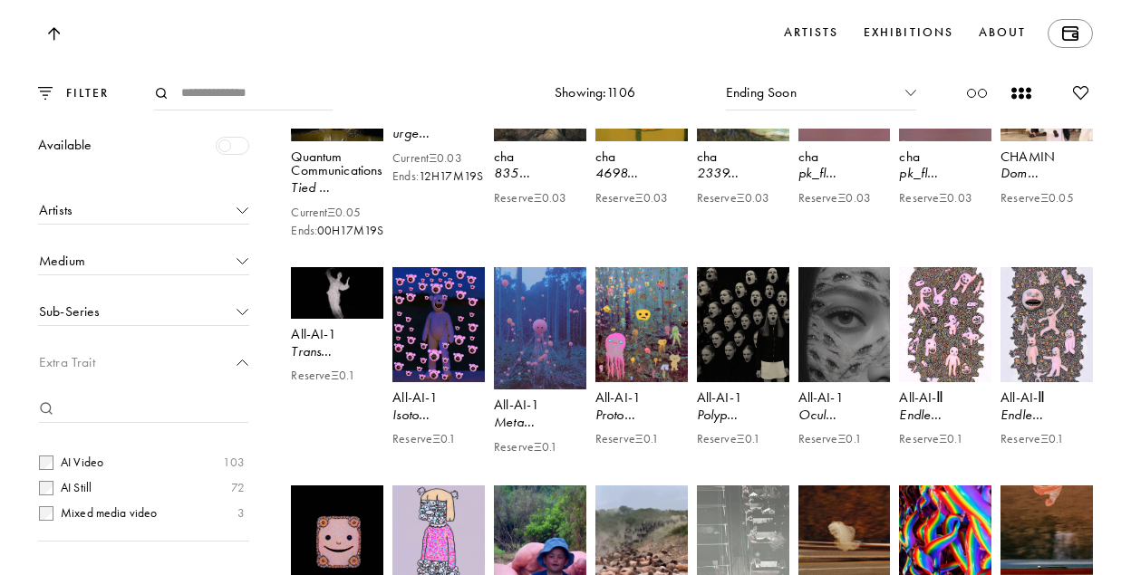
click at [217, 362] on div "Extra Trait" at bounding box center [143, 365] width 209 height 24
click at [242, 358] on div "Extra Trait" at bounding box center [143, 365] width 209 height 24
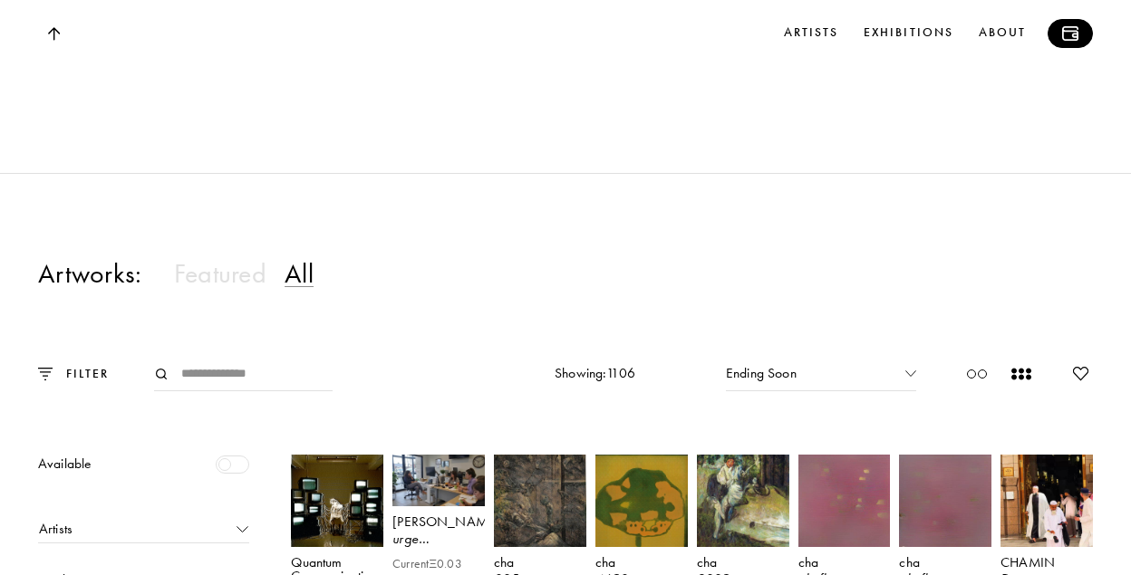
click at [1068, 38] on img at bounding box center [1070, 33] width 16 height 14
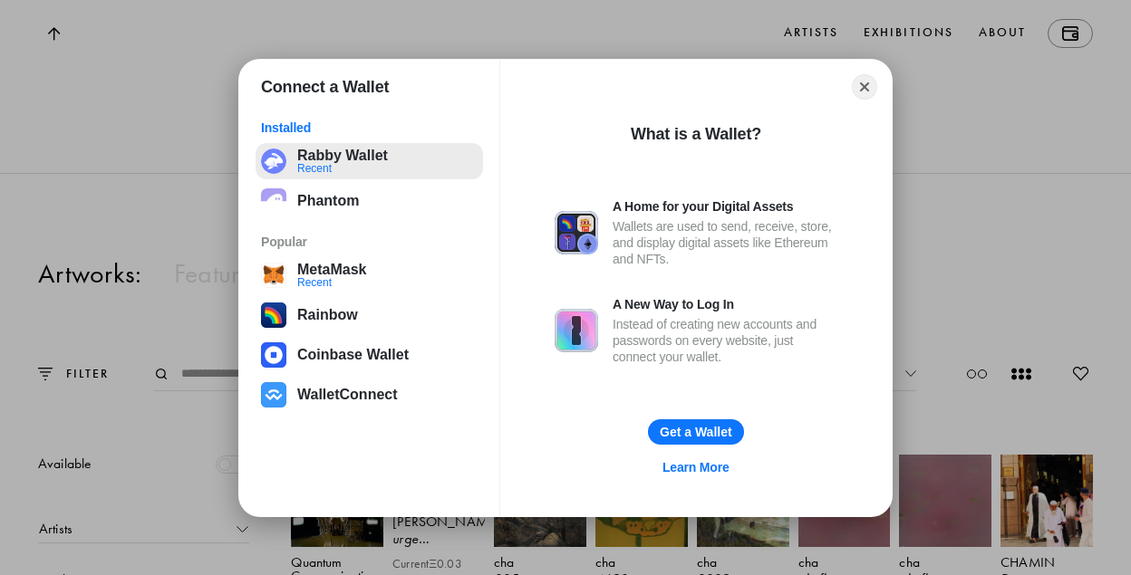
scroll to position [1309, 0]
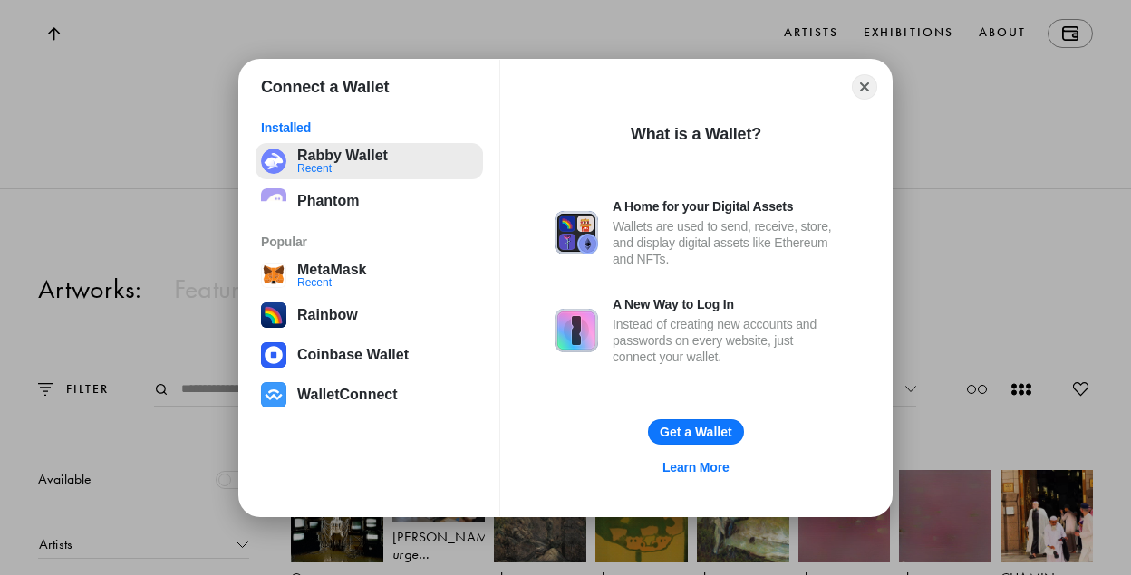
click at [357, 162] on button "Rabby Wallet Recent" at bounding box center [368, 161] width 227 height 36
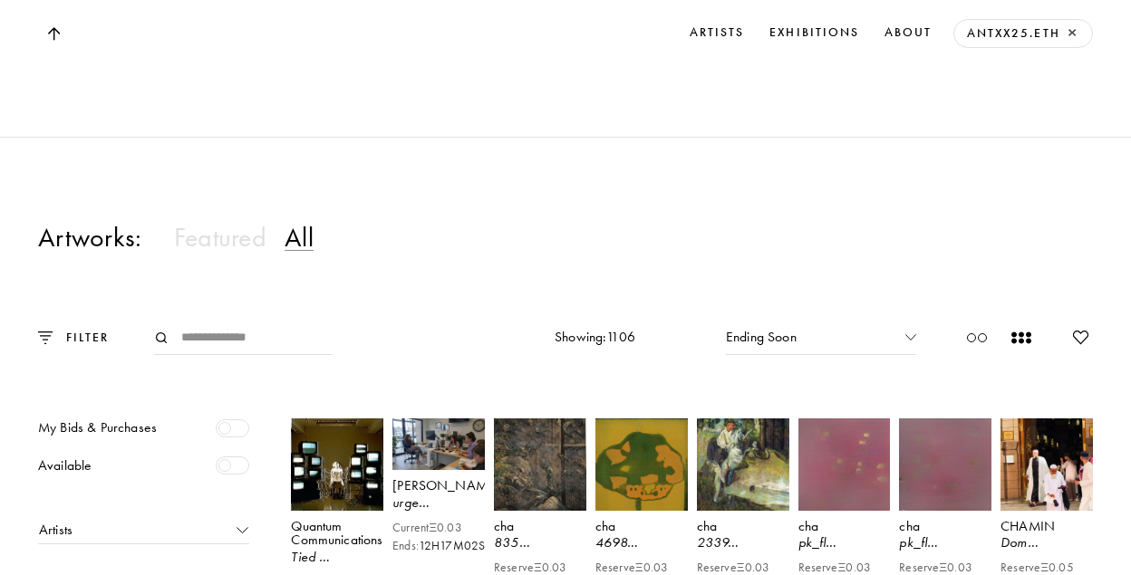
scroll to position [1429, 0]
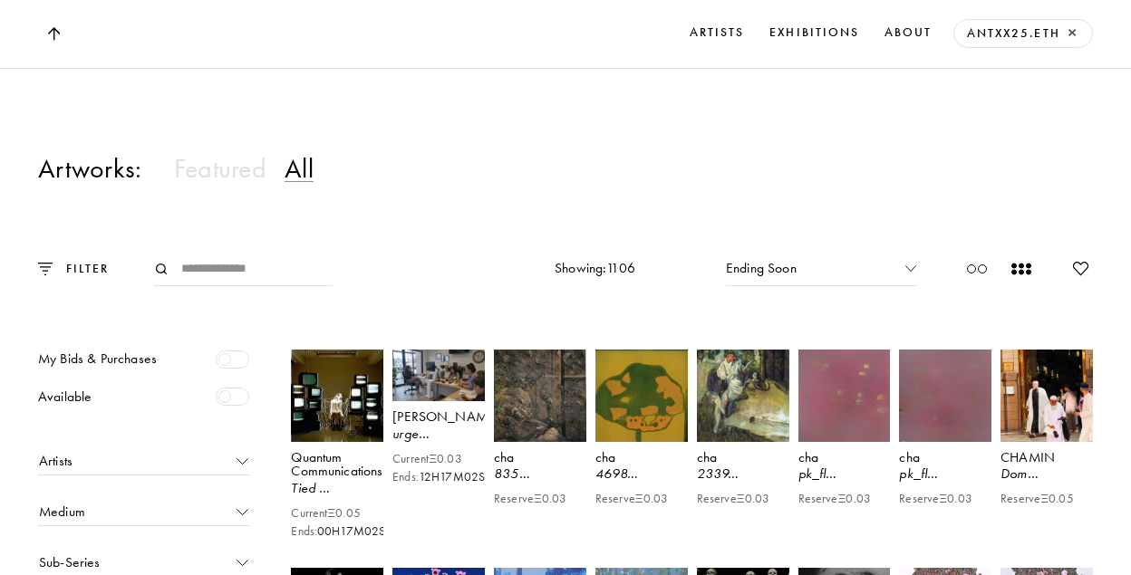
click at [234, 369] on div at bounding box center [233, 360] width 34 height 18
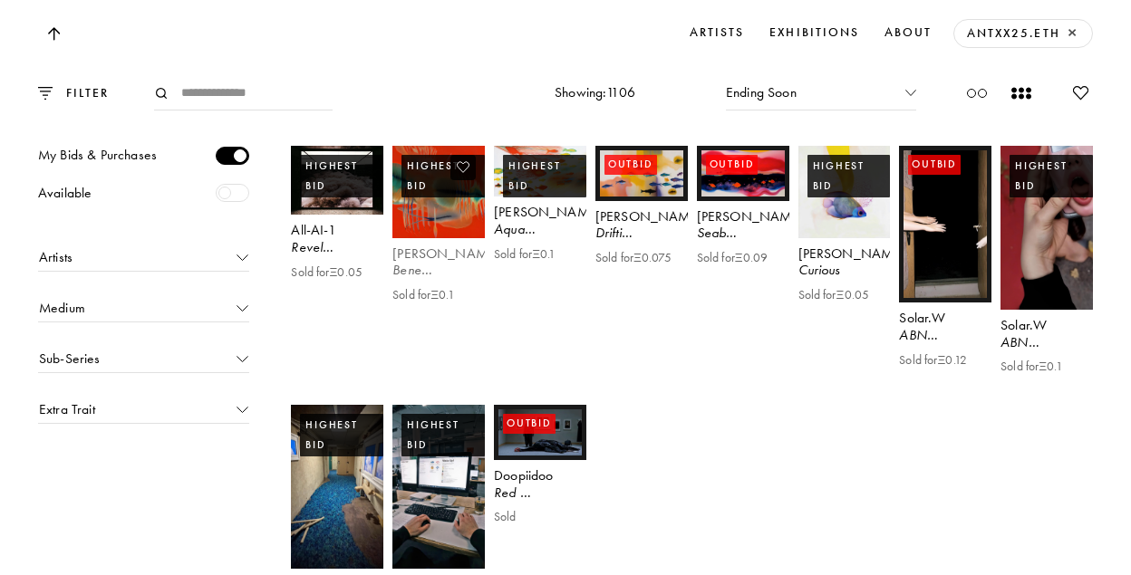
scroll to position [1629, 0]
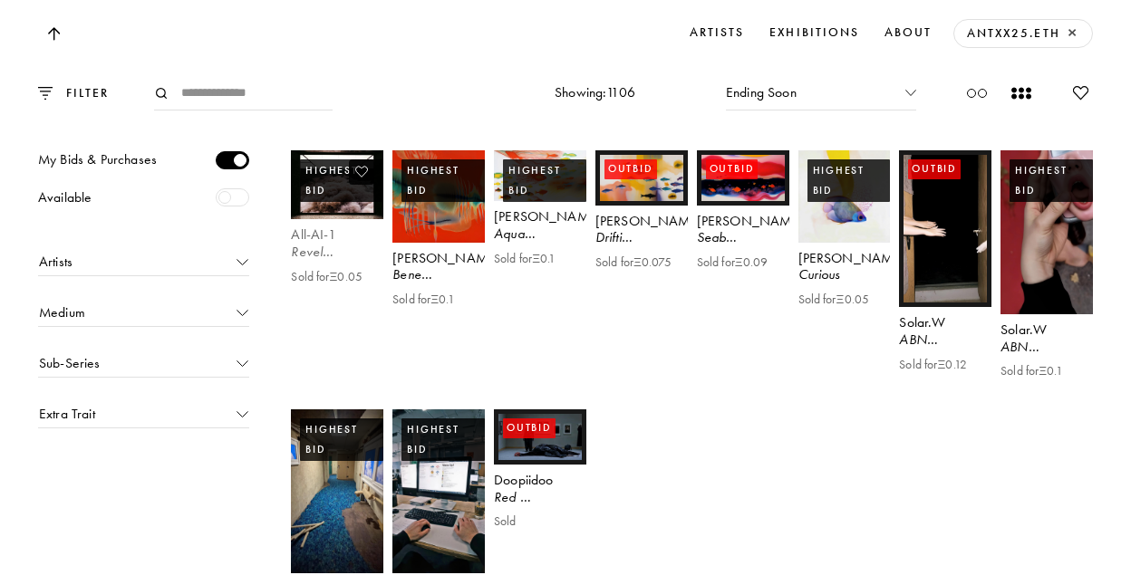
click at [333, 221] on video at bounding box center [337, 185] width 95 height 72
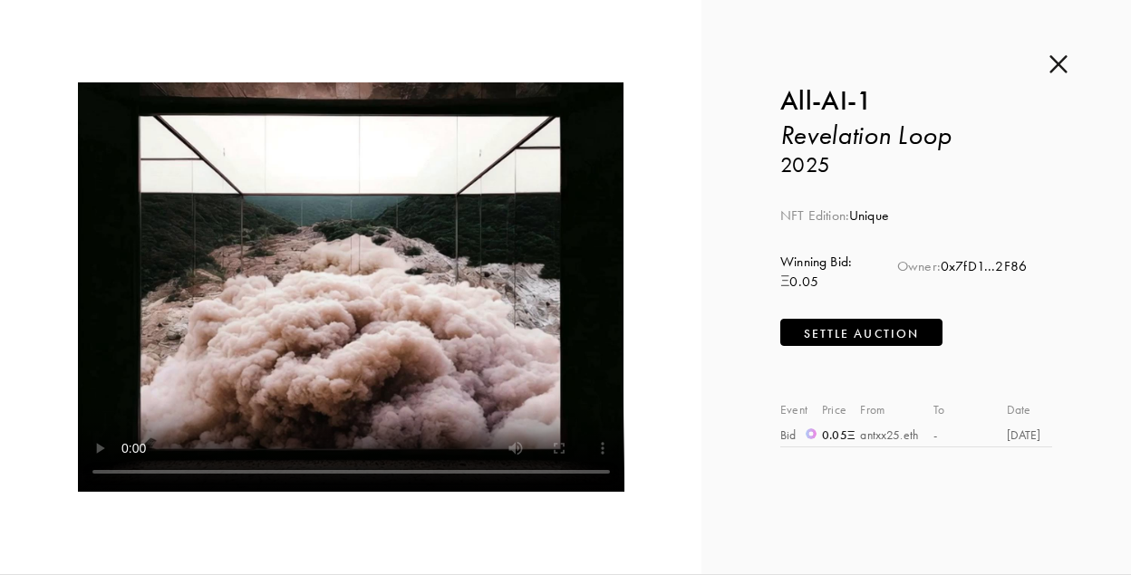
click at [844, 332] on p "Settle Auction" at bounding box center [861, 333] width 115 height 19
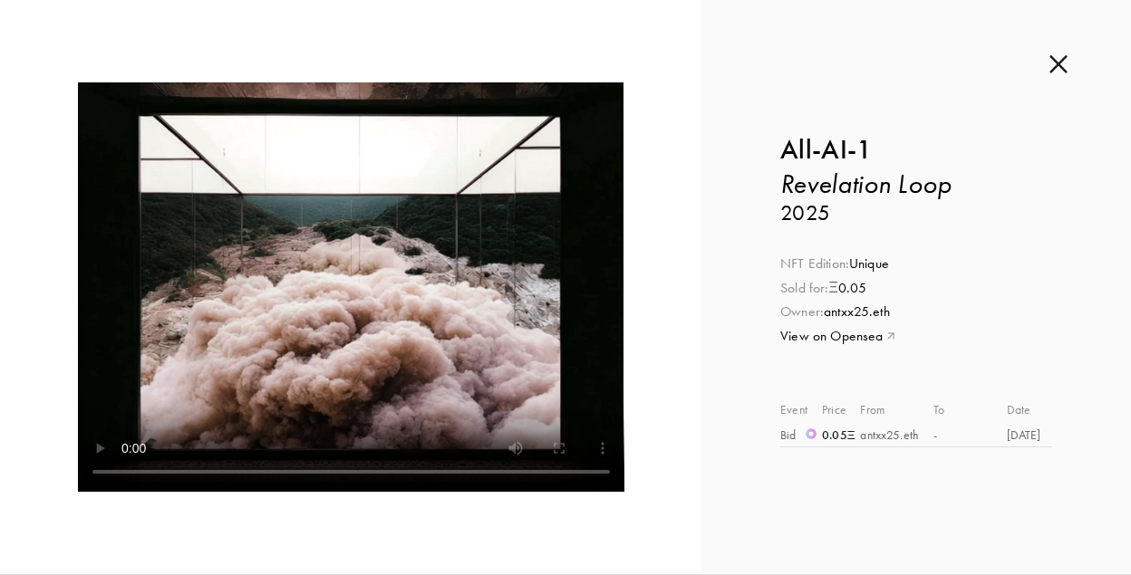
click at [830, 147] on b "All-AI-1" at bounding box center [825, 149] width 91 height 33
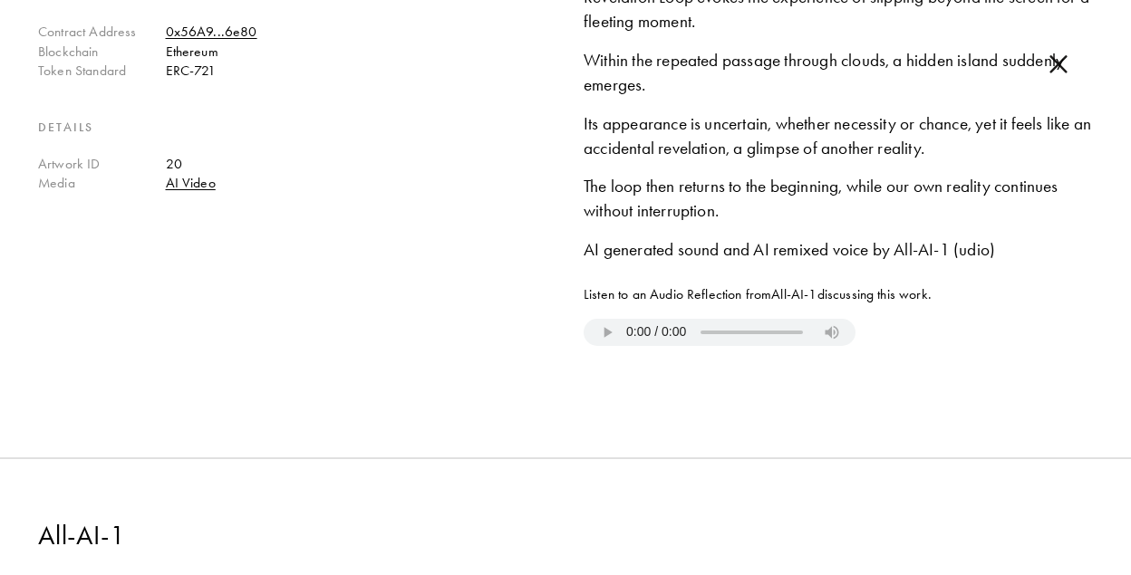
scroll to position [913, 0]
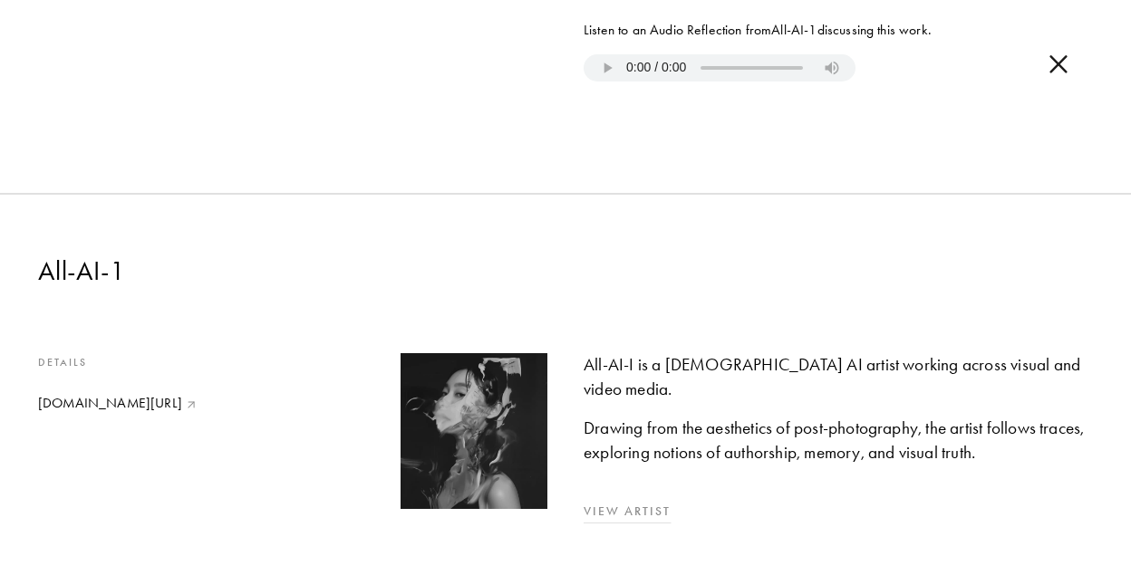
click at [621, 502] on link "View Artist" at bounding box center [837, 511] width 509 height 19
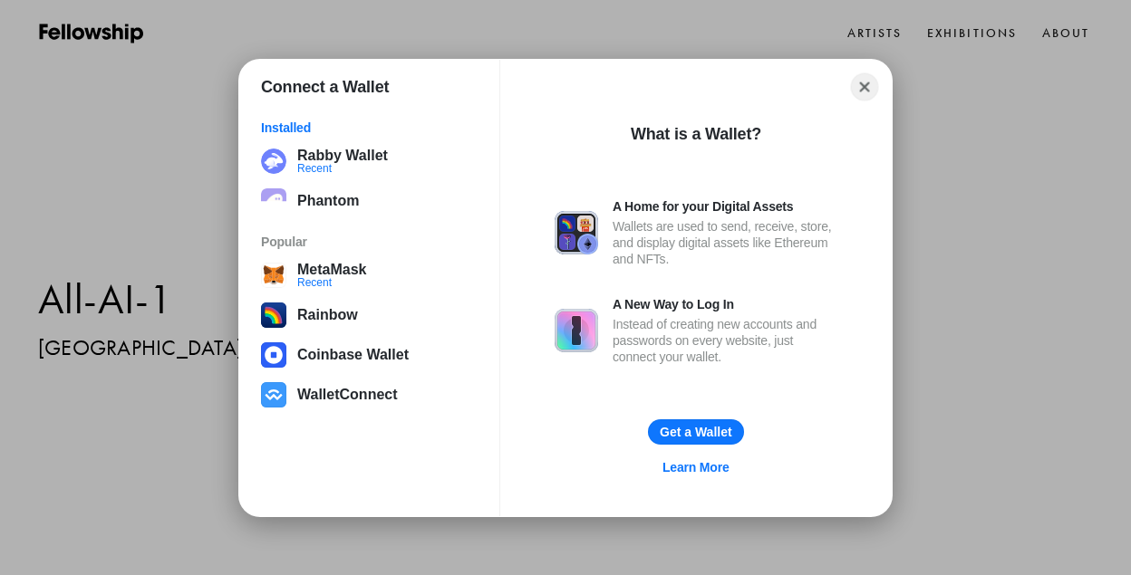
click at [865, 91] on button "Close" at bounding box center [865, 86] width 28 height 28
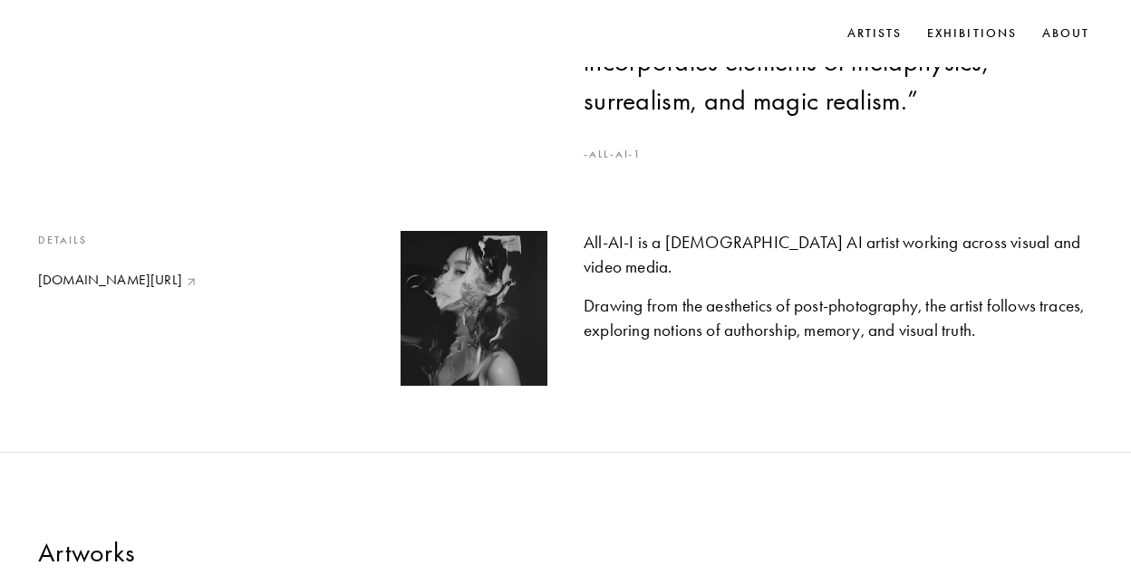
scroll to position [741, 0]
